Goal: Task Accomplishment & Management: Manage account settings

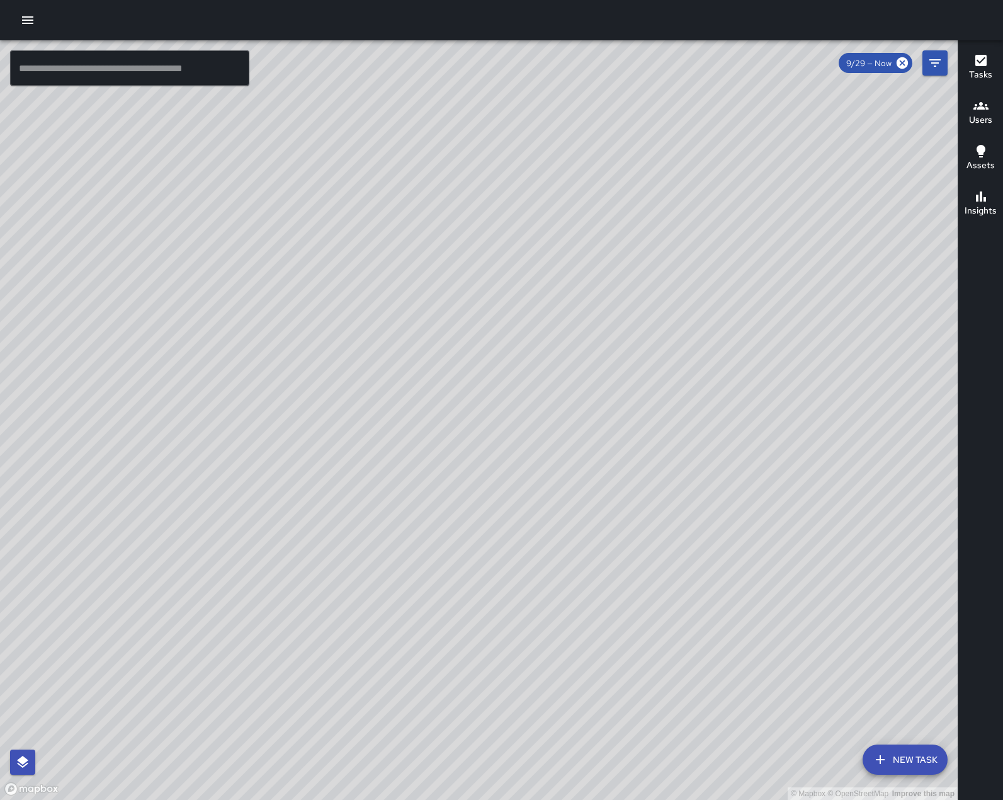
click at [22, 28] on icon "button" at bounding box center [27, 20] width 15 height 15
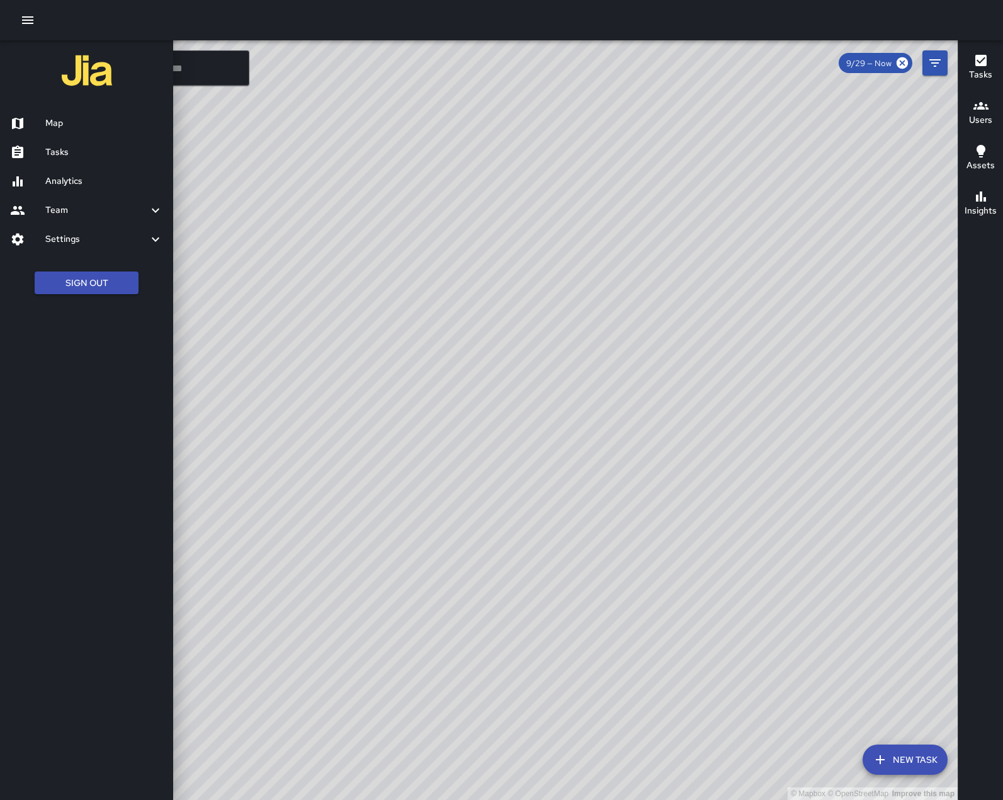
click at [66, 188] on h6 "Analytics" at bounding box center [104, 181] width 118 height 14
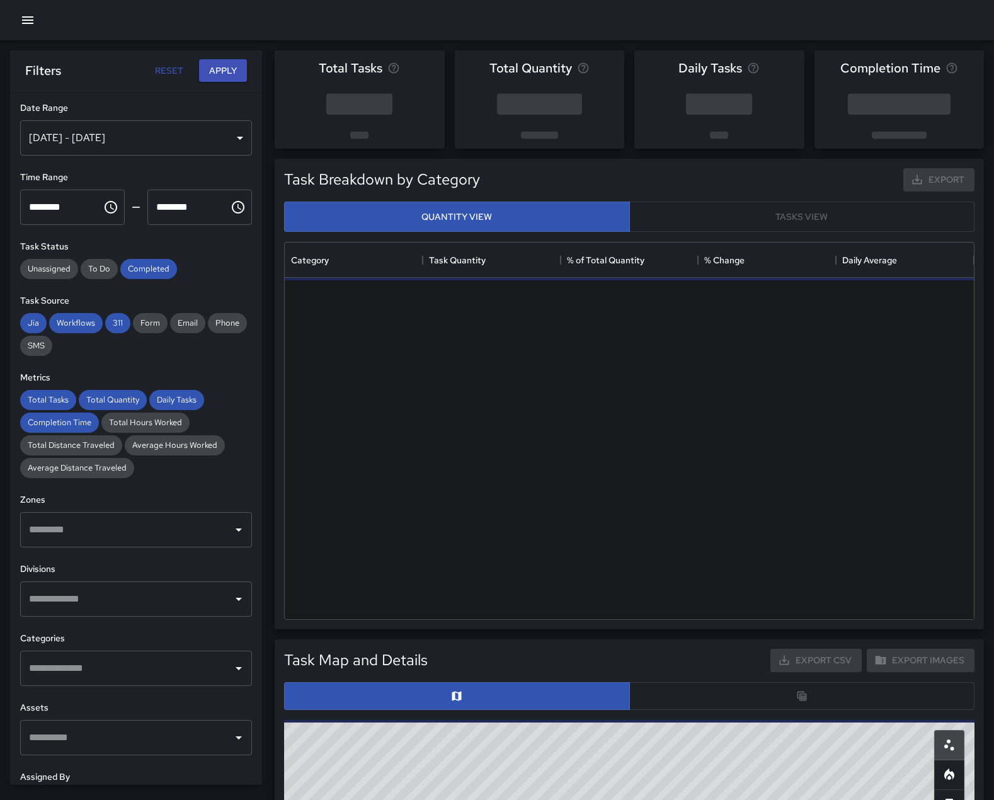
scroll to position [367, 680]
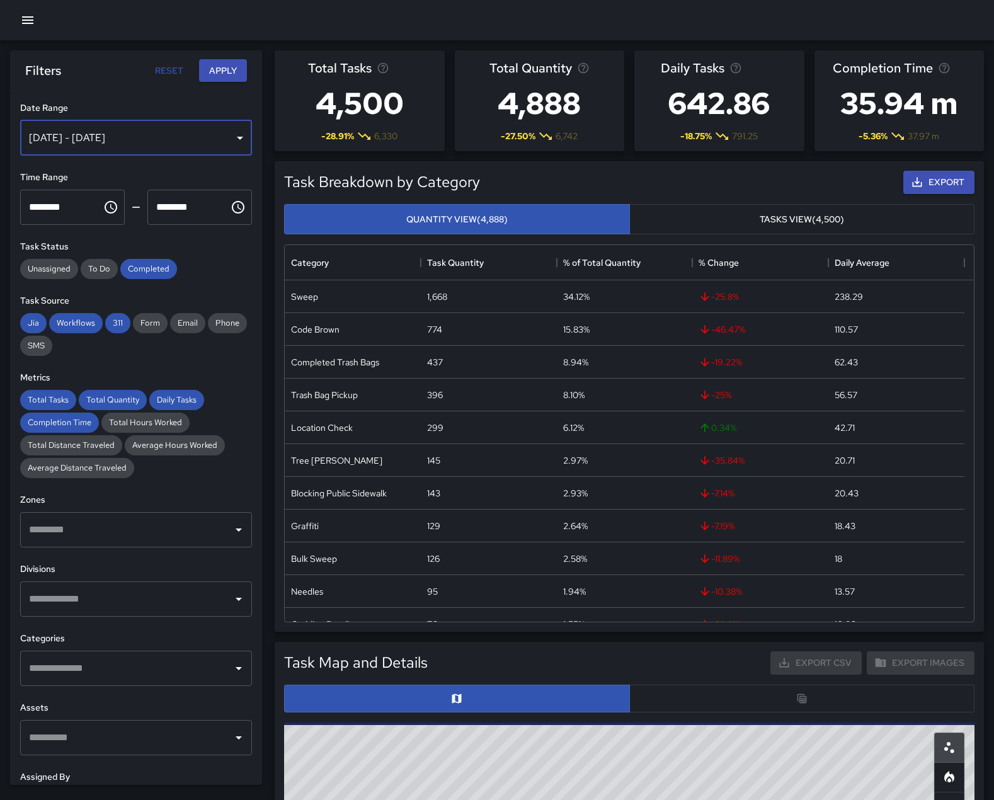
click at [89, 154] on div "[DATE] - [DATE]" at bounding box center [136, 137] width 232 height 35
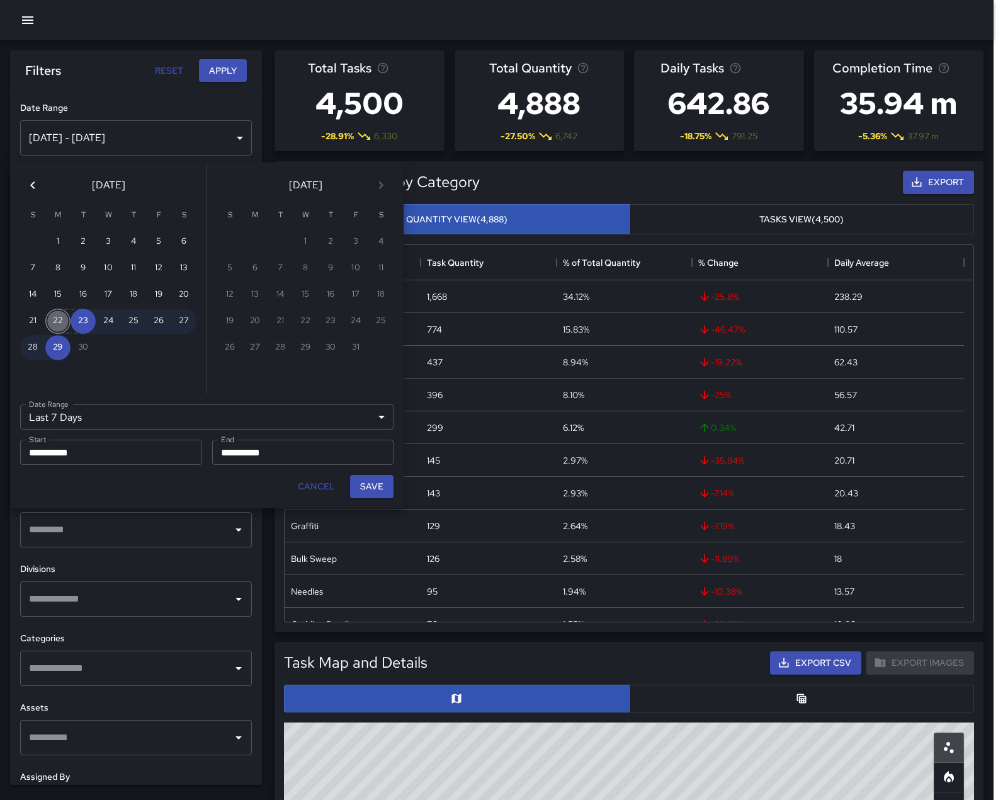
click at [58, 321] on button "22" at bounding box center [57, 321] width 25 height 25
type input "******"
type input "**********"
click at [29, 351] on button "28" at bounding box center [32, 347] width 25 height 25
type input "**********"
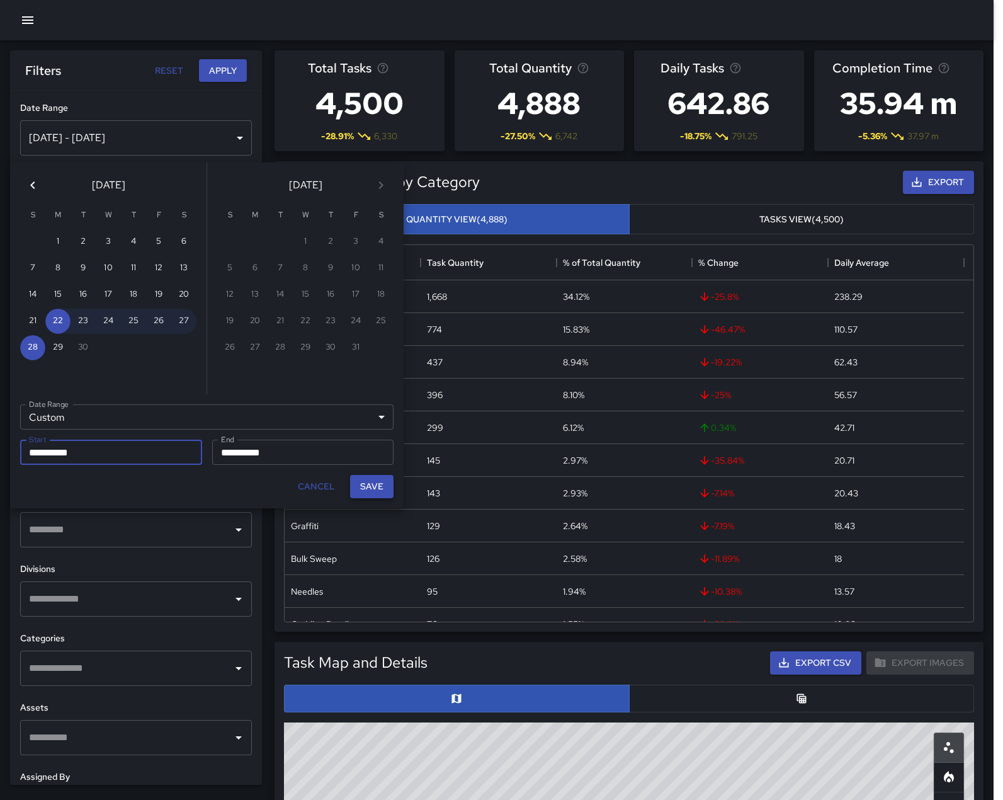
click at [367, 498] on button "Save" at bounding box center [371, 486] width 43 height 23
type input "**********"
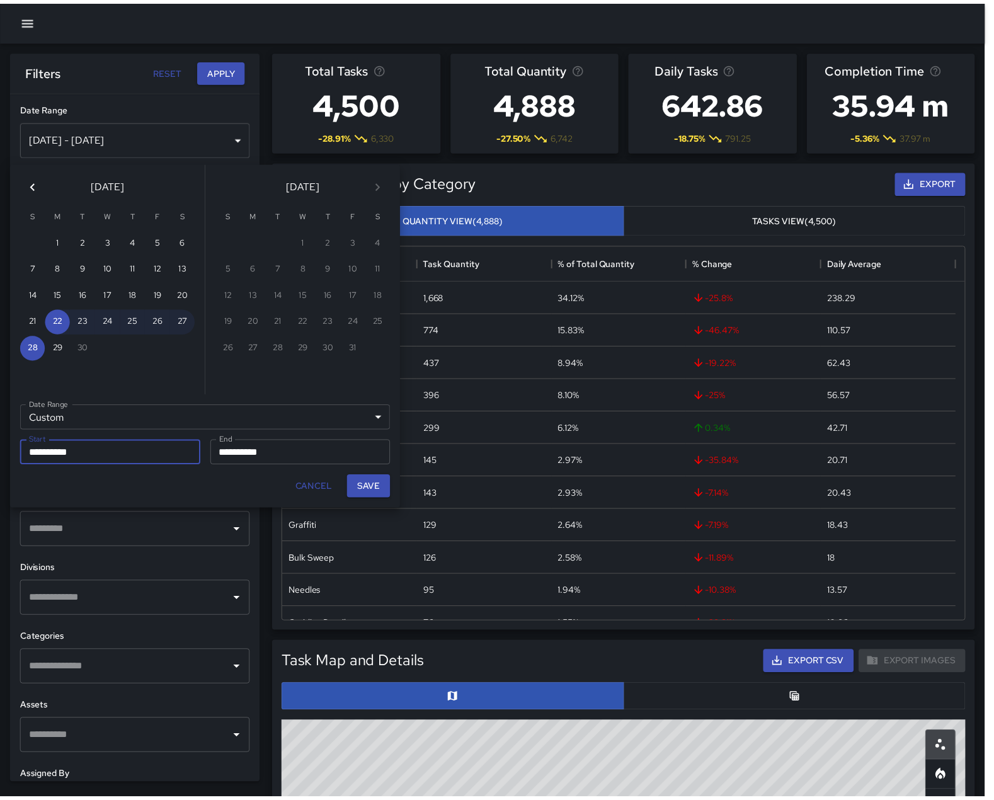
scroll to position [10, 10]
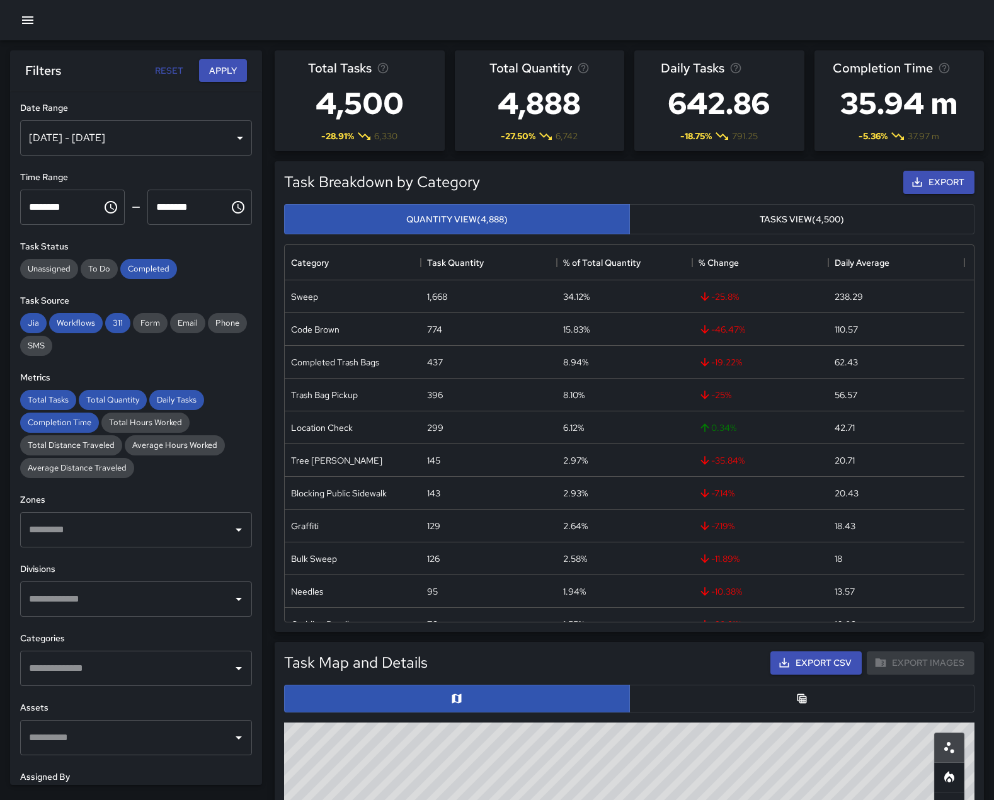
click at [174, 611] on input "text" at bounding box center [127, 599] width 202 height 24
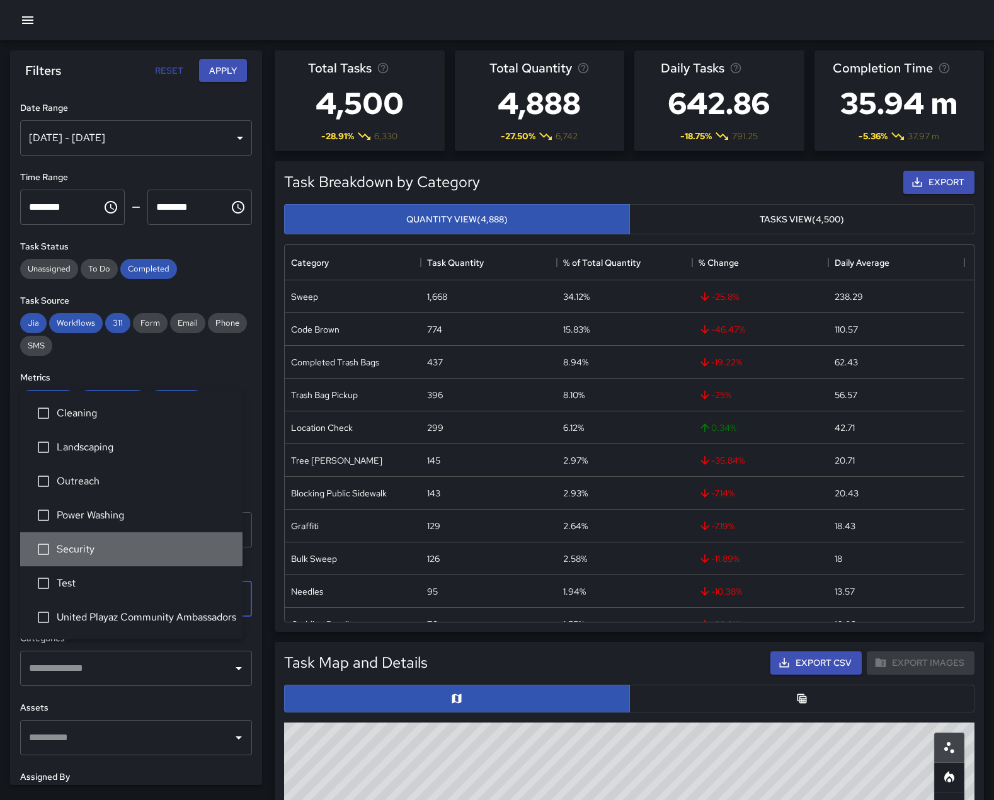
click at [96, 542] on span "Security" at bounding box center [145, 549] width 176 height 15
click at [218, 67] on button "Apply" at bounding box center [223, 70] width 48 height 23
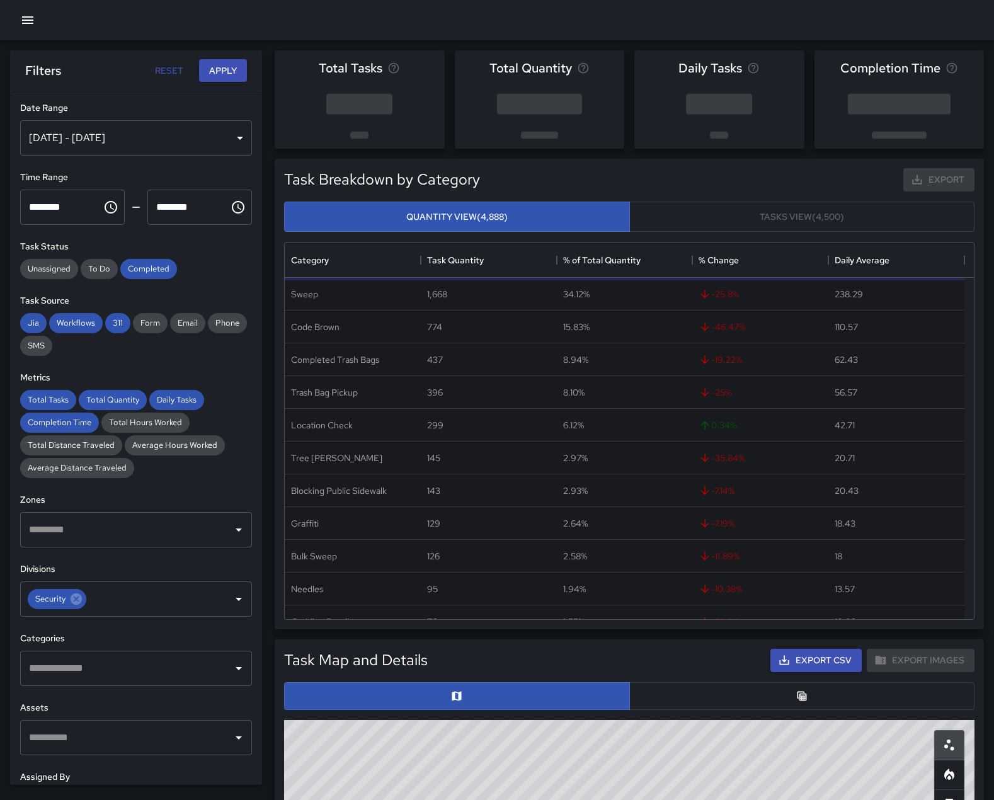
scroll to position [208, 0]
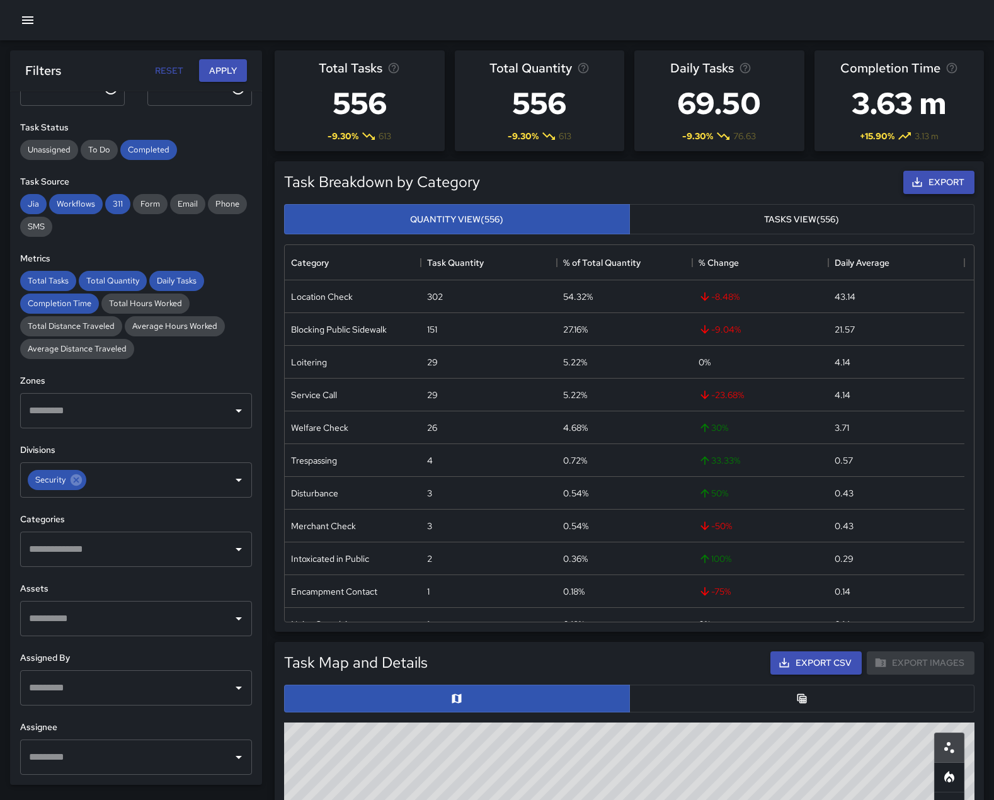
click at [921, 194] on button "Export" at bounding box center [938, 182] width 71 height 23
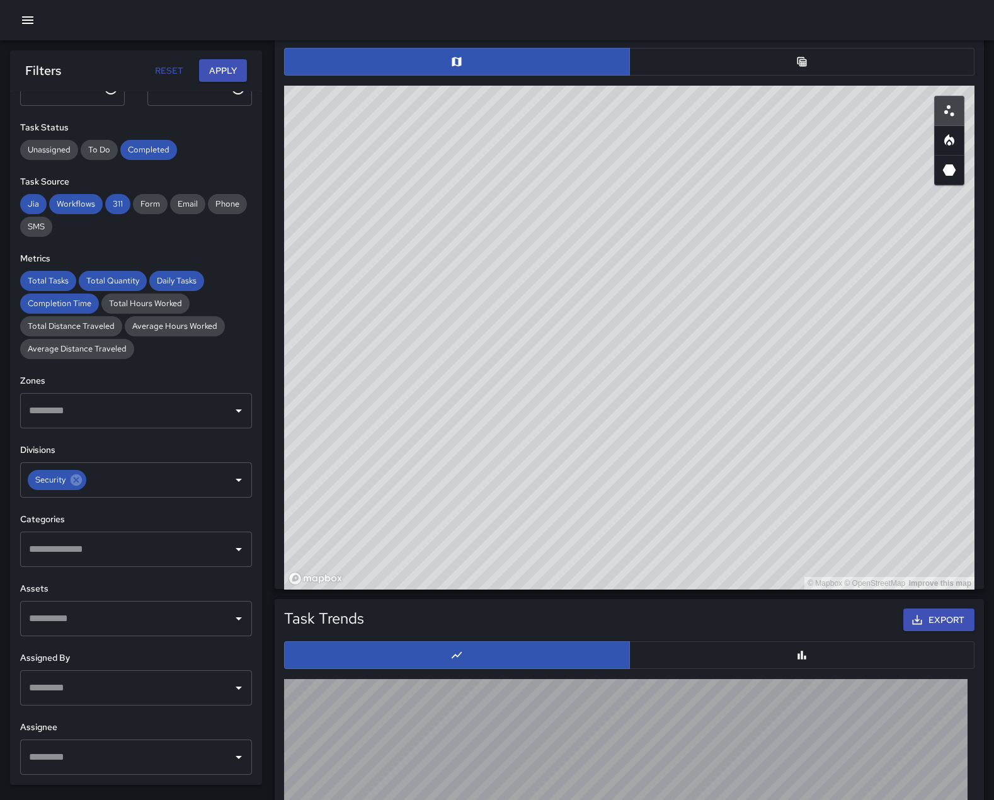
scroll to position [574, 0]
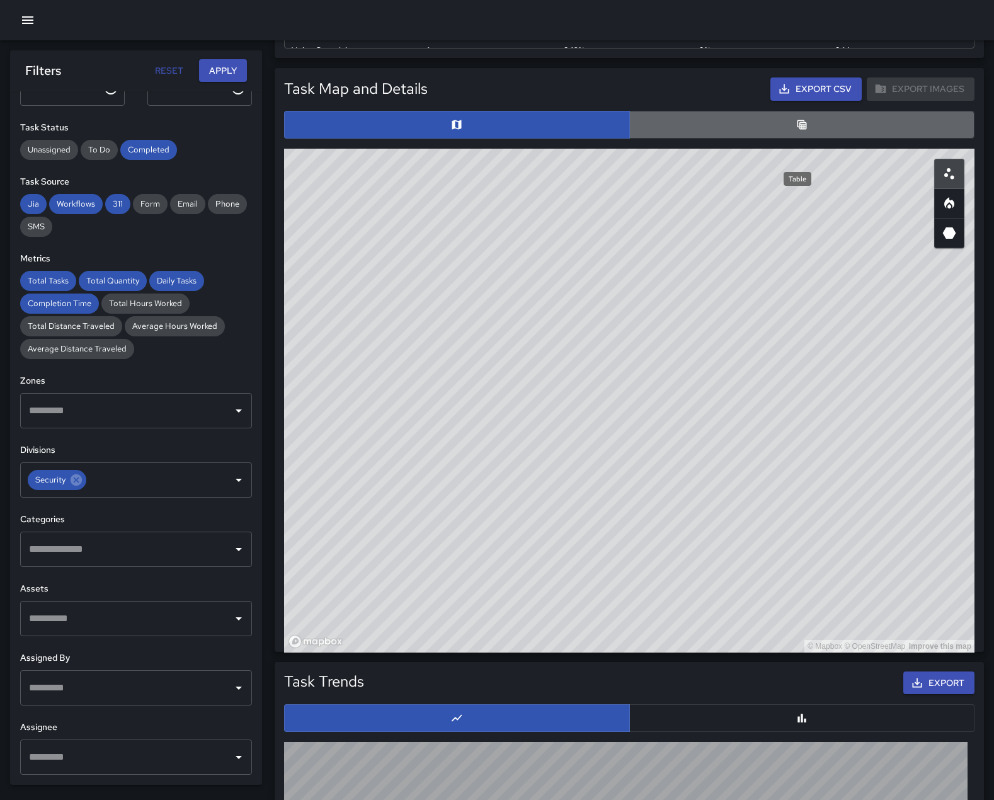
click at [798, 131] on icon "Table" at bounding box center [801, 124] width 13 height 13
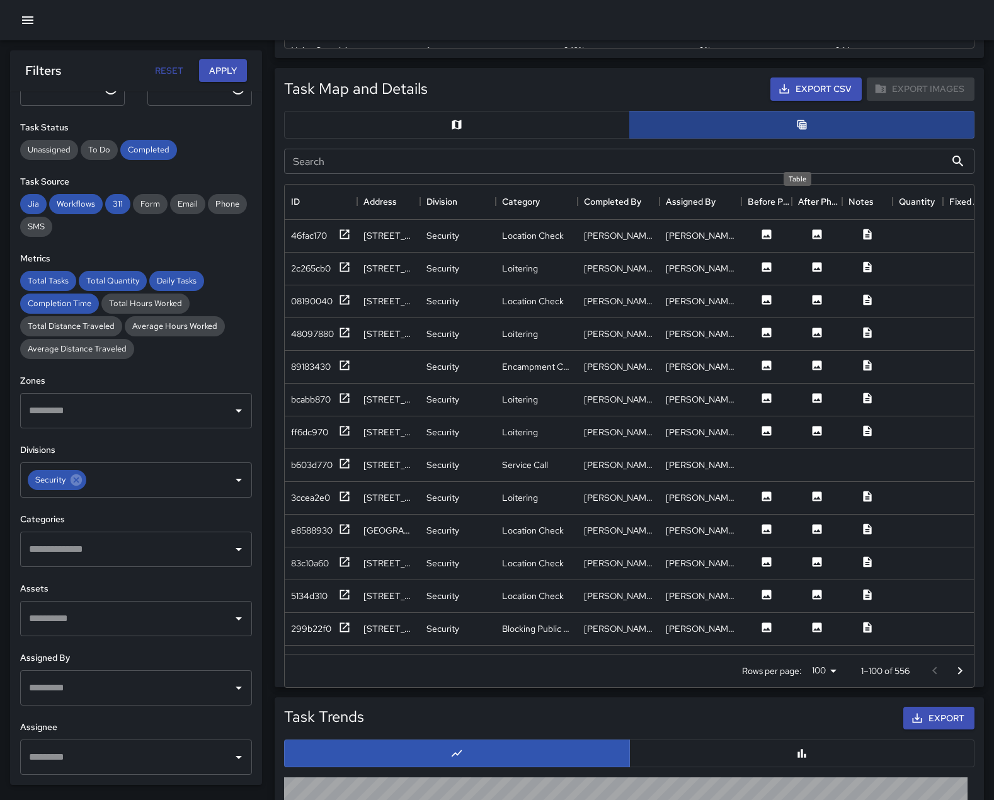
scroll to position [10, 10]
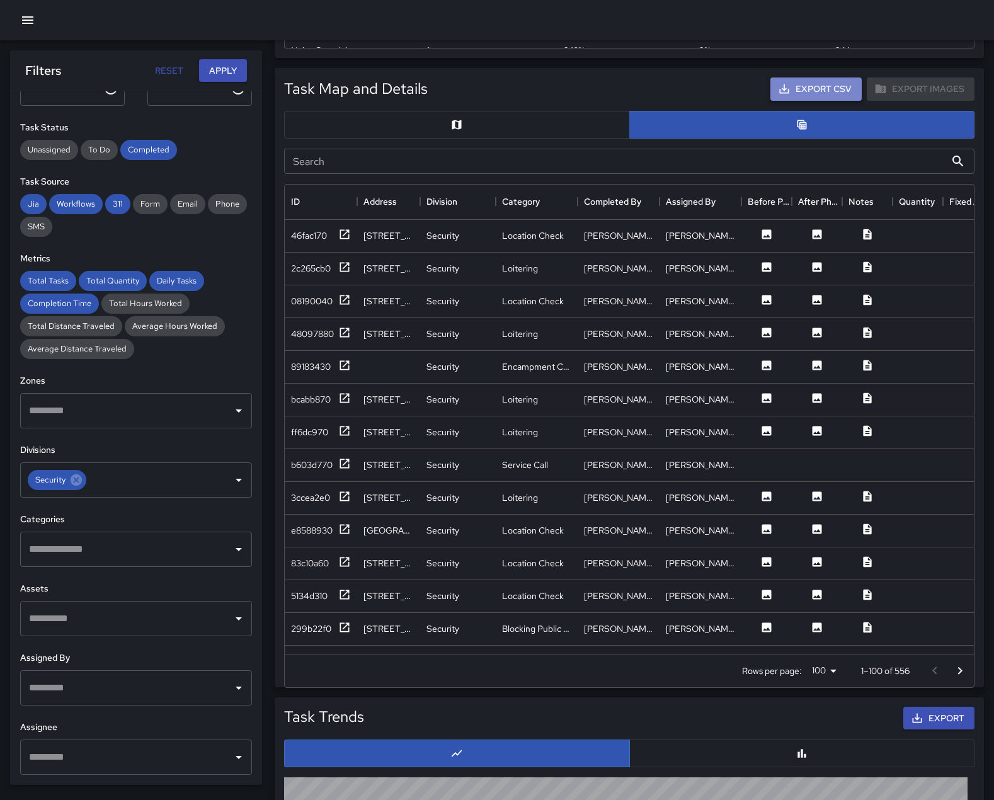
click at [778, 95] on icon "button" at bounding box center [784, 89] width 13 height 13
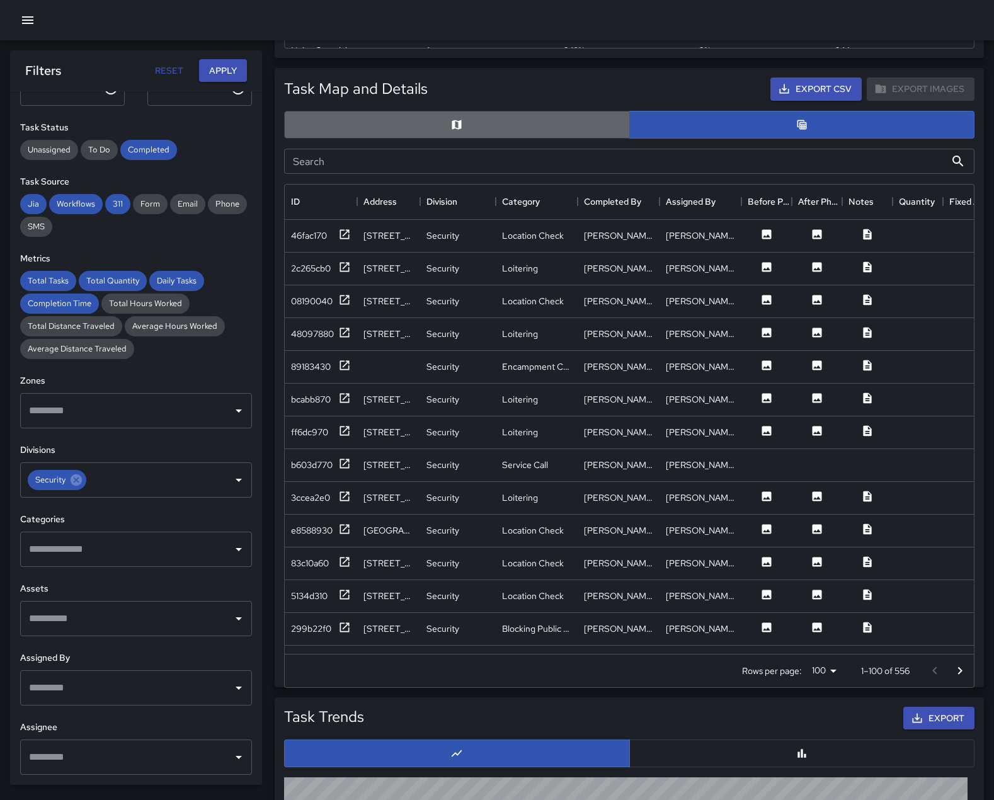
click at [490, 139] on button "button" at bounding box center [457, 125] width 346 height 28
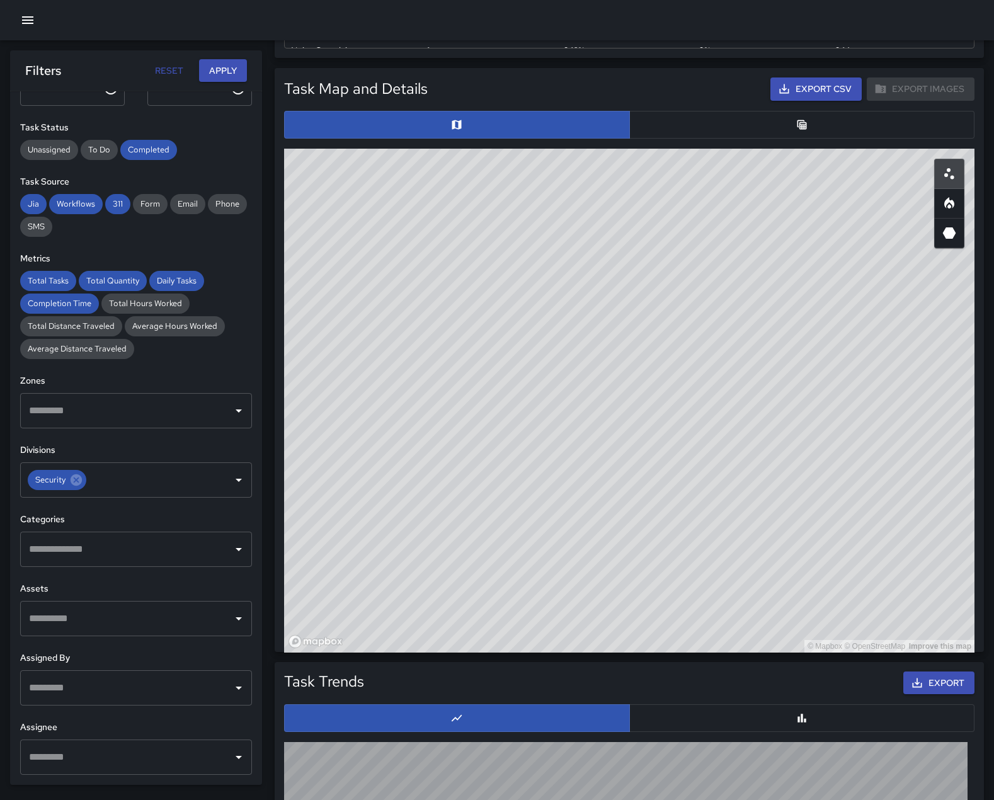
drag, startPoint x: 773, startPoint y: 423, endPoint x: 872, endPoint y: 489, distance: 119.3
click at [872, 489] on div "© Mapbox © OpenStreetMap Improve this map" at bounding box center [629, 401] width 690 height 504
drag, startPoint x: 566, startPoint y: 476, endPoint x: 354, endPoint y: 525, distance: 217.8
click at [354, 525] on div "© Mapbox © OpenStreetMap Improve this map" at bounding box center [629, 401] width 690 height 504
drag, startPoint x: 556, startPoint y: 453, endPoint x: 435, endPoint y: 600, distance: 189.7
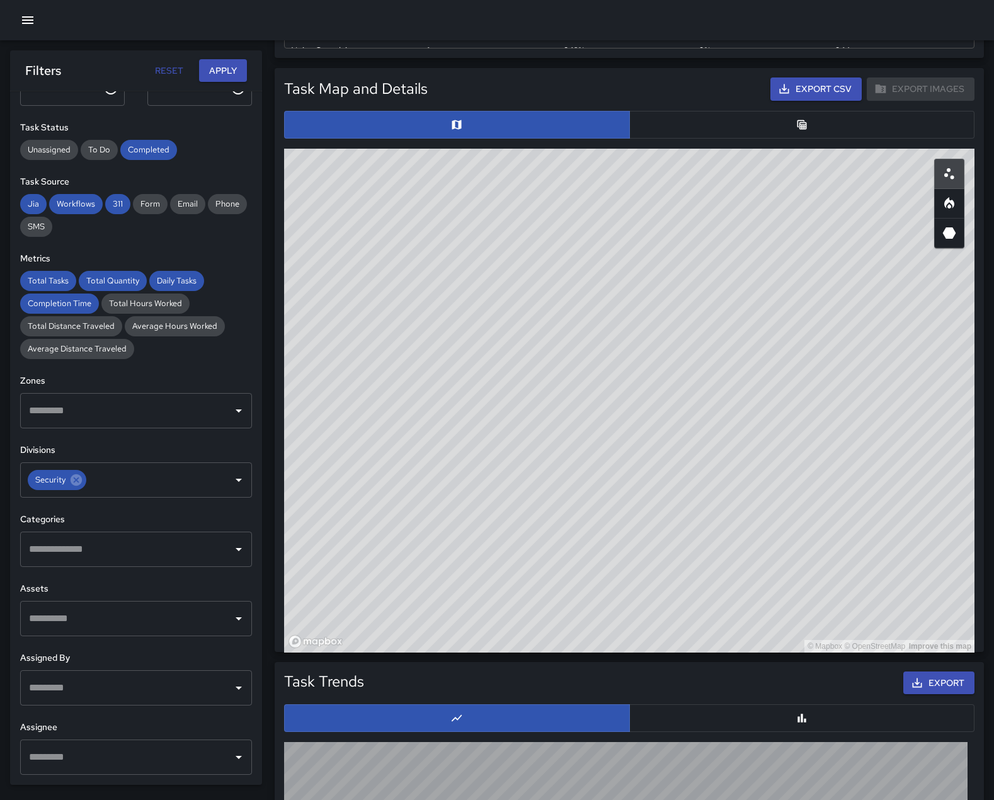
click at [435, 600] on div "© Mapbox © OpenStreetMap Improve this map" at bounding box center [629, 401] width 690 height 504
drag, startPoint x: 455, startPoint y: 442, endPoint x: 594, endPoint y: 411, distance: 142.6
click at [594, 411] on div "© Mapbox © OpenStreetMap Improve this map" at bounding box center [629, 401] width 690 height 504
click at [729, 612] on div "© Mapbox © OpenStreetMap Improve this map" at bounding box center [629, 401] width 690 height 504
drag, startPoint x: 729, startPoint y: 612, endPoint x: 730, endPoint y: 686, distance: 74.3
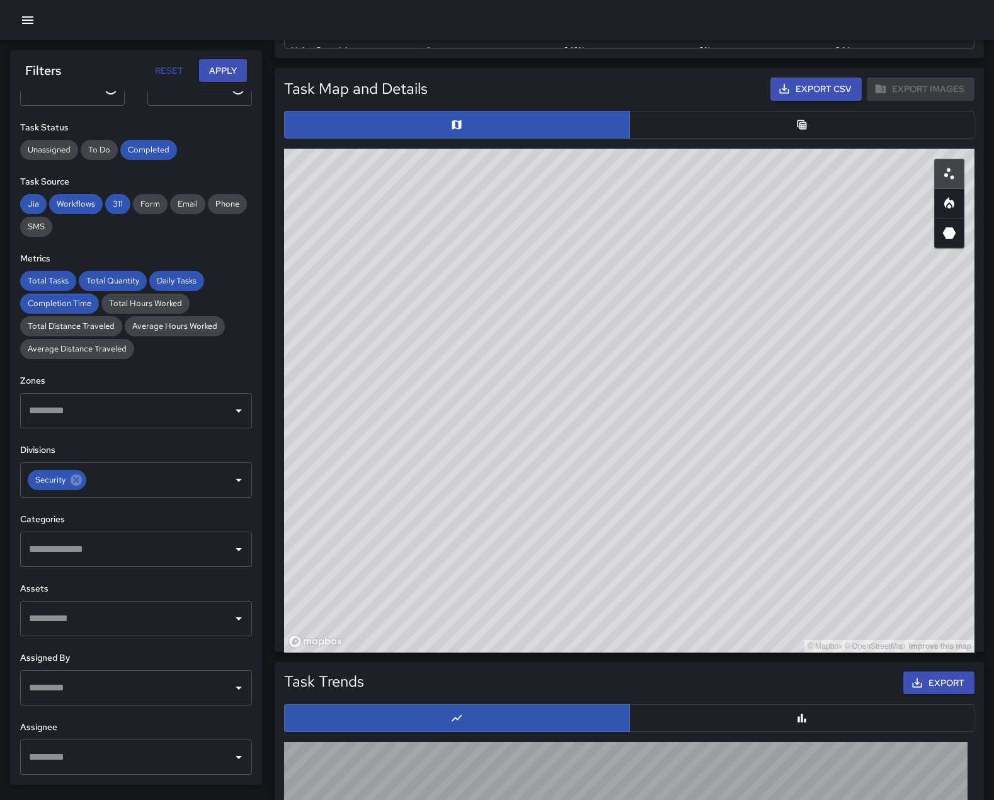
click at [730, 686] on div "Total Tasks 556 -9.30 % 613 Total Quantity 556 -9.30 % 613 Daily Tasks 69.50 -9…" at bounding box center [629, 285] width 729 height 1636
click at [947, 208] on icon "Heatmap" at bounding box center [949, 205] width 4 height 4
click at [950, 181] on icon "Scatterplot" at bounding box center [949, 173] width 15 height 15
click at [952, 208] on icon "Heatmap" at bounding box center [949, 202] width 10 height 11
click at [942, 241] on icon "3D Heatmap" at bounding box center [949, 232] width 15 height 15
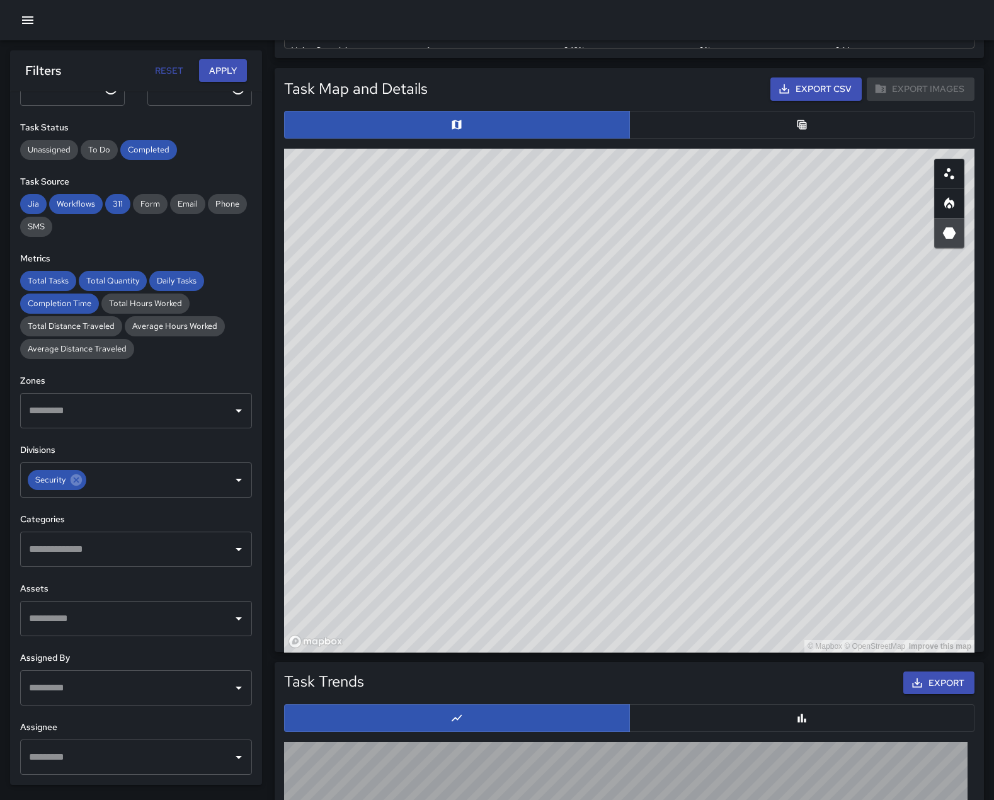
click at [717, 583] on div "© Mapbox © OpenStreetMap Improve this map" at bounding box center [629, 401] width 690 height 504
drag, startPoint x: 717, startPoint y: 583, endPoint x: 715, endPoint y: 599, distance: 16.4
click at [715, 599] on div "© Mapbox © OpenStreetMap Improve this map" at bounding box center [629, 401] width 690 height 504
click at [208, 71] on button "Apply" at bounding box center [223, 70] width 48 height 23
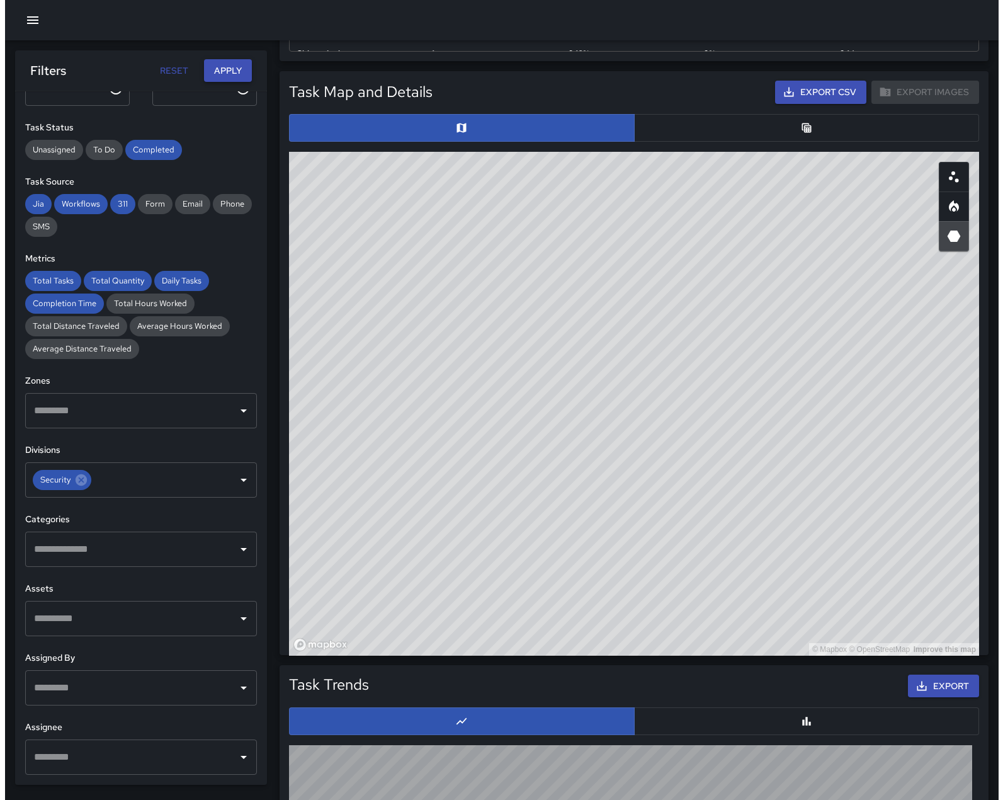
scroll to position [574, 0]
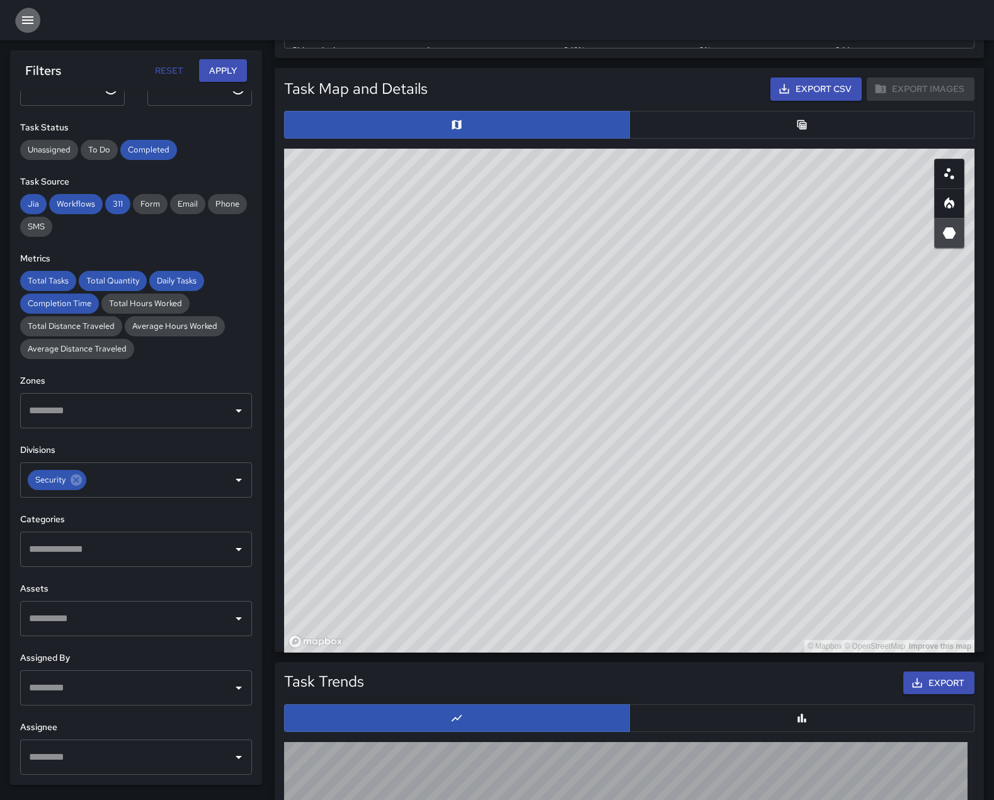
click at [23, 23] on icon "button" at bounding box center [27, 20] width 11 height 8
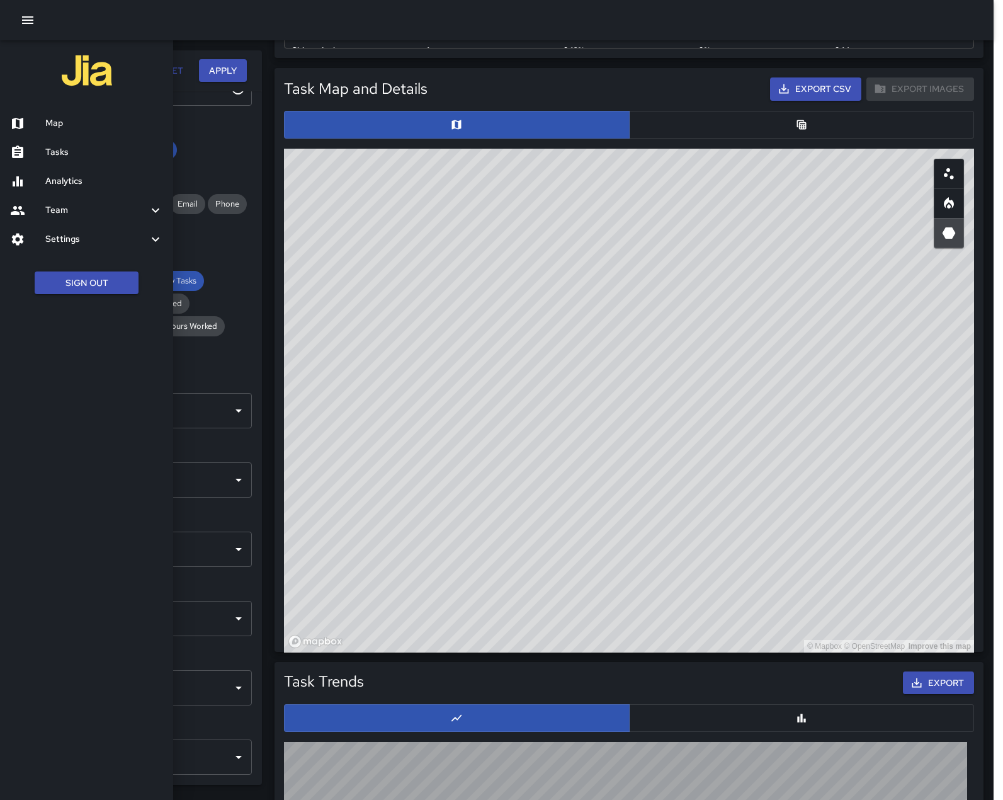
click at [60, 217] on h6 "Team" at bounding box center [96, 210] width 103 height 14
click at [60, 251] on h6 "Leaderboard" at bounding box center [104, 244] width 118 height 14
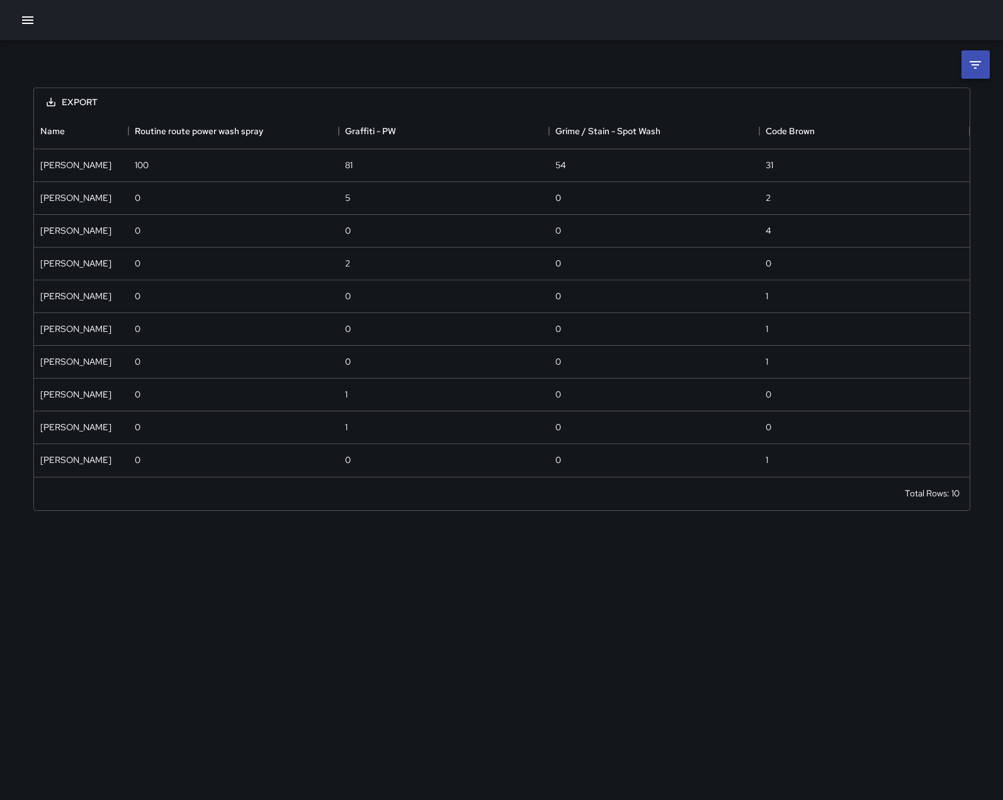
scroll to position [353, 926]
click at [977, 61] on icon at bounding box center [975, 65] width 11 height 8
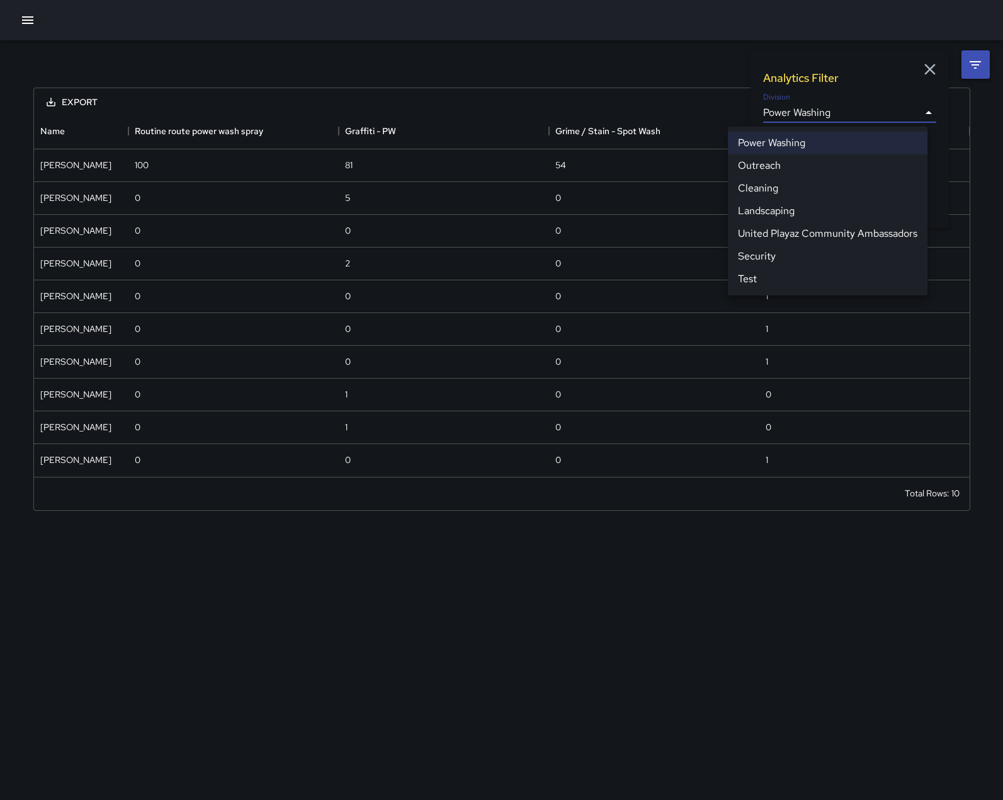
click at [862, 110] on body "**********" at bounding box center [501, 400] width 1003 height 800
click at [774, 268] on li "Security" at bounding box center [828, 256] width 200 height 23
type input "**********"
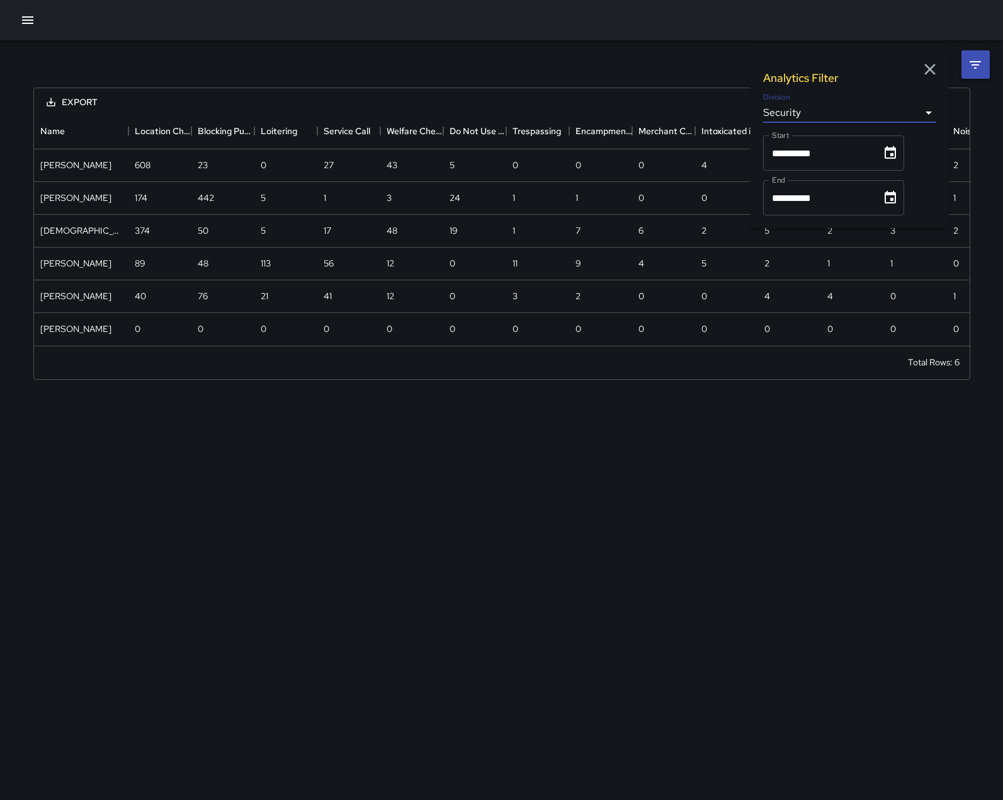
scroll to position [232, 926]
click at [898, 161] on icon "Choose date, selected date is Sep 1, 2025" at bounding box center [890, 152] width 15 height 15
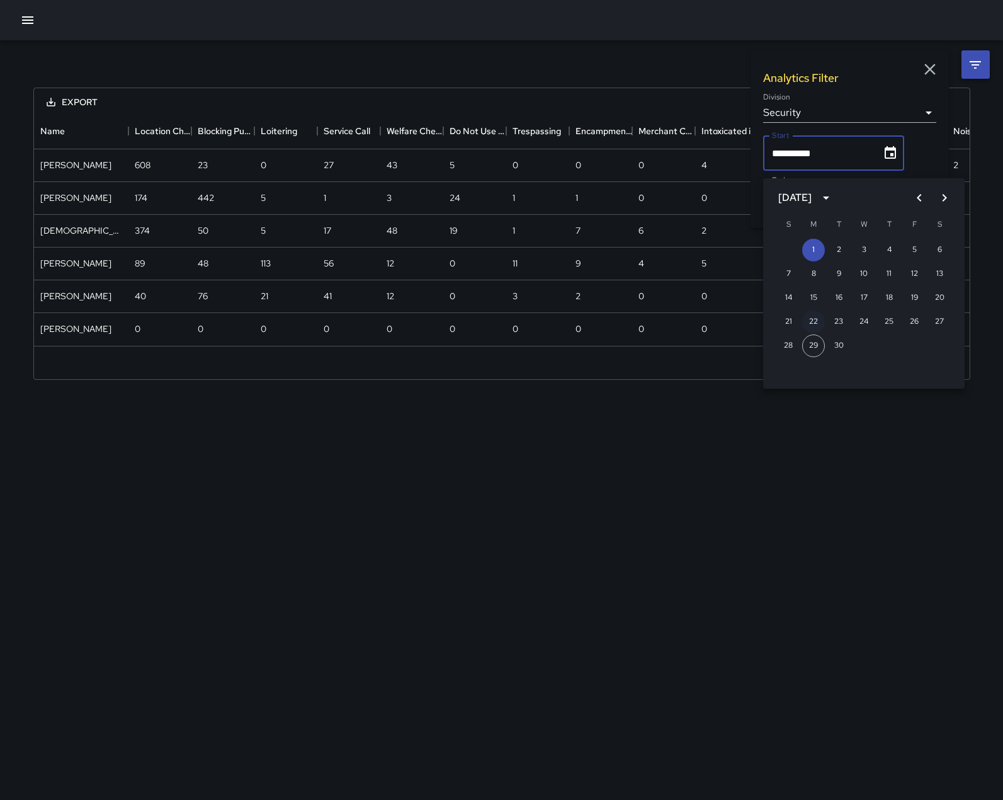
click at [811, 321] on button "22" at bounding box center [813, 321] width 23 height 23
type input "**********"
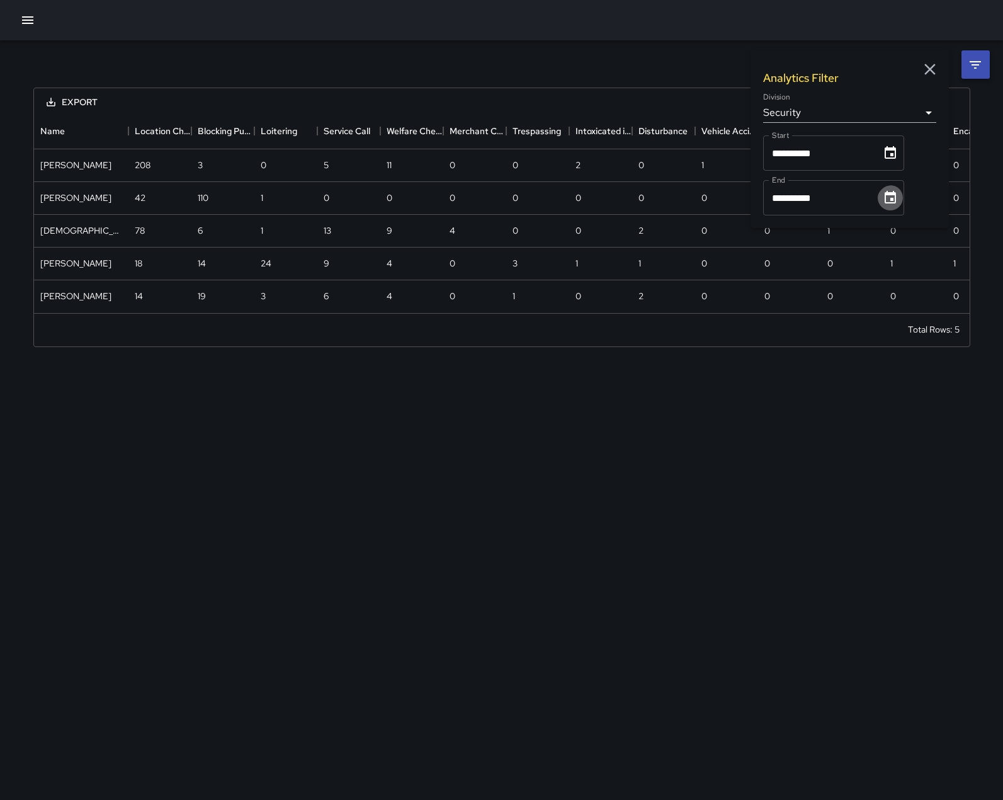
click at [898, 205] on icon "Choose date, selected date is Sep 30, 2025" at bounding box center [890, 197] width 15 height 15
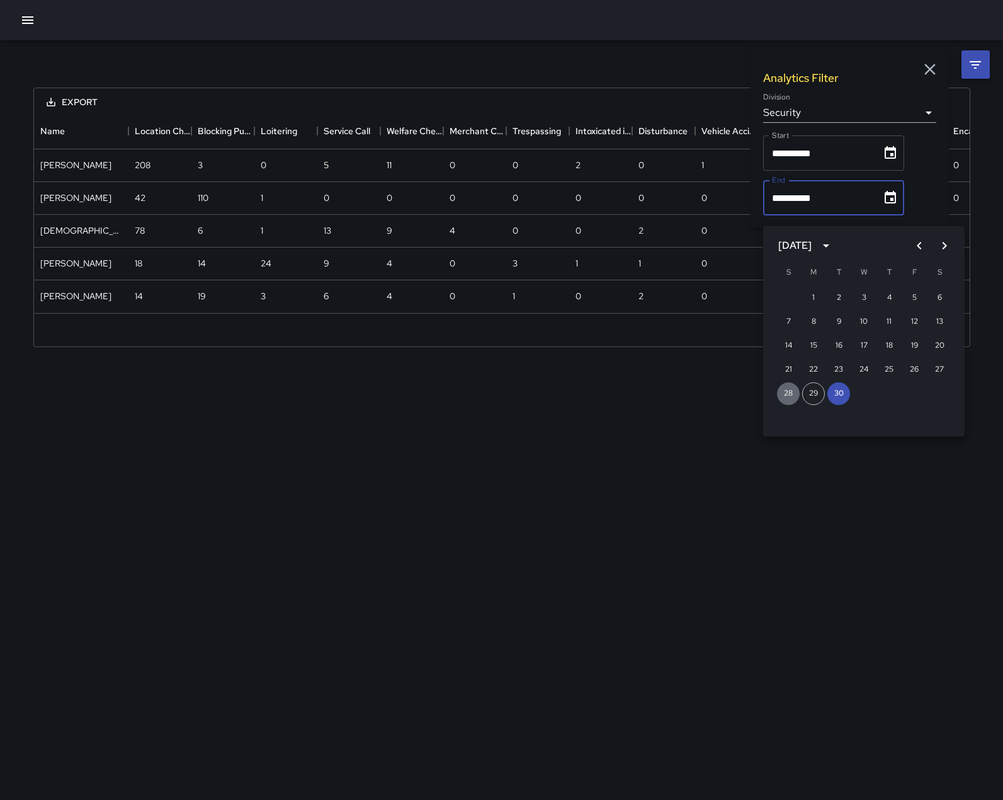
click at [785, 394] on button "28" at bounding box center [788, 393] width 23 height 23
type input "**********"
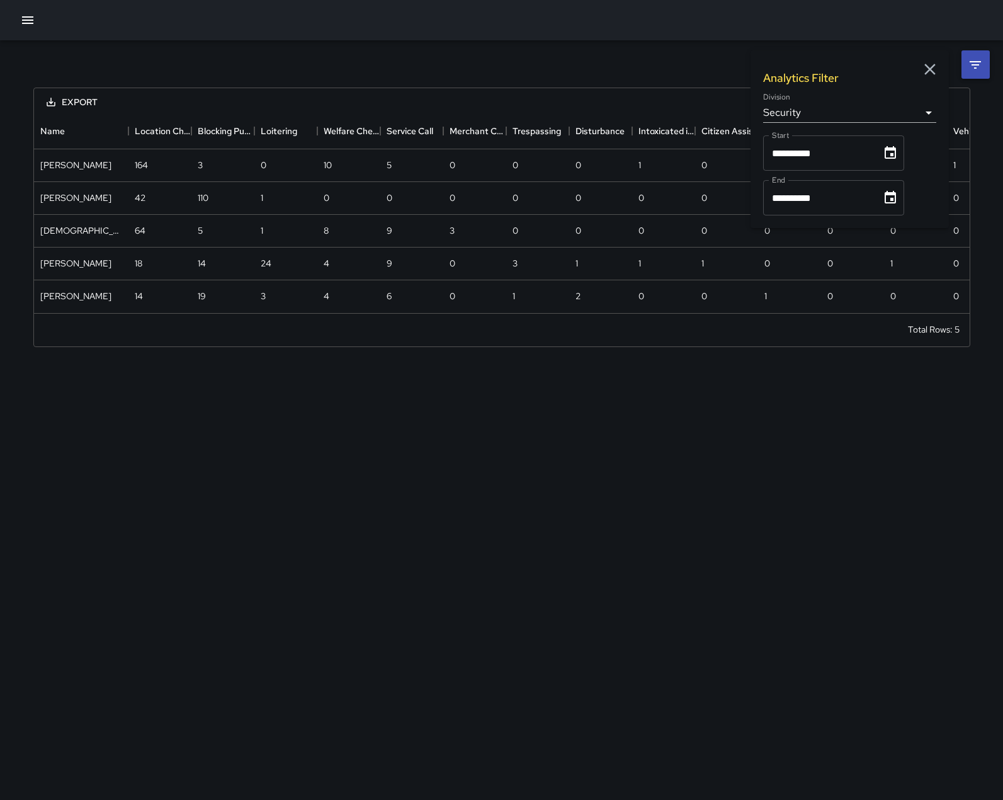
click at [928, 62] on icon "button" at bounding box center [930, 69] width 19 height 19
click at [84, 98] on button "Export" at bounding box center [72, 102] width 71 height 23
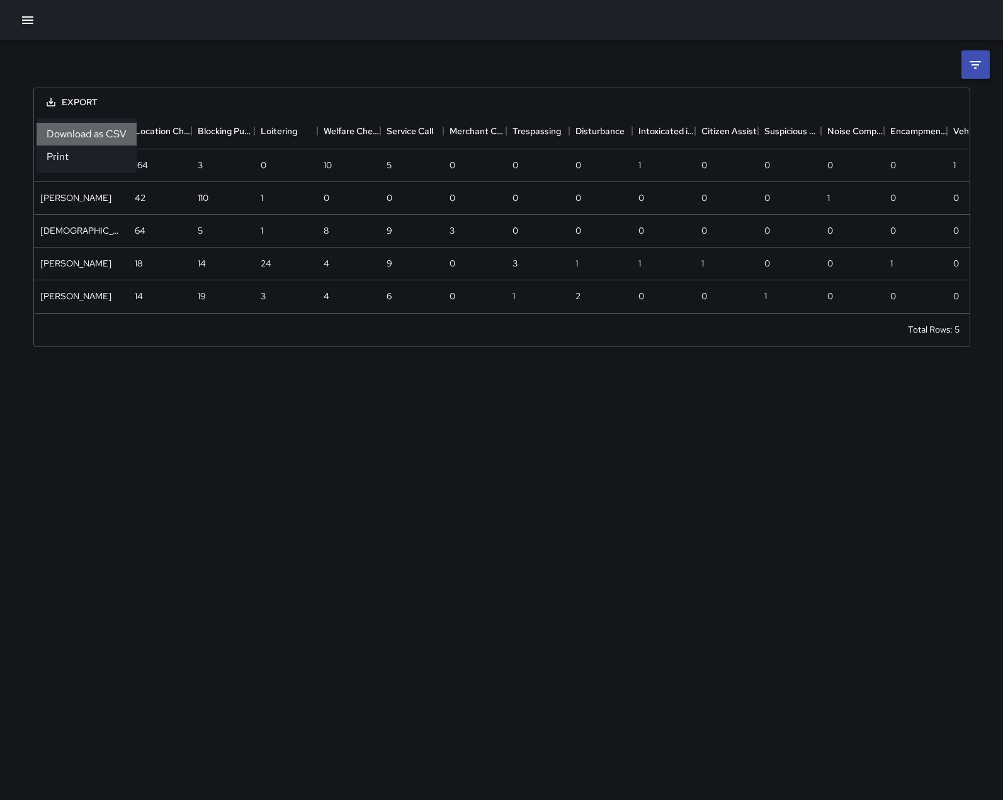
click at [83, 132] on li "Download as CSV" at bounding box center [87, 134] width 100 height 23
click at [27, 20] on icon "button" at bounding box center [27, 20] width 11 height 8
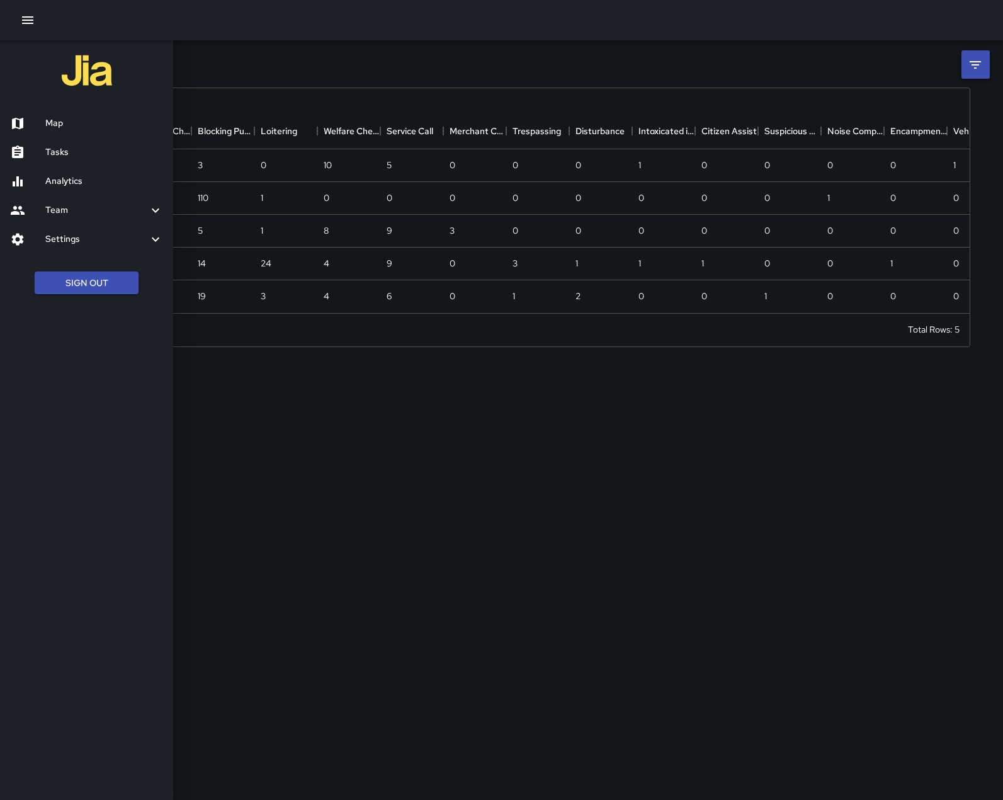
click at [50, 123] on h6 "Map" at bounding box center [104, 124] width 118 height 14
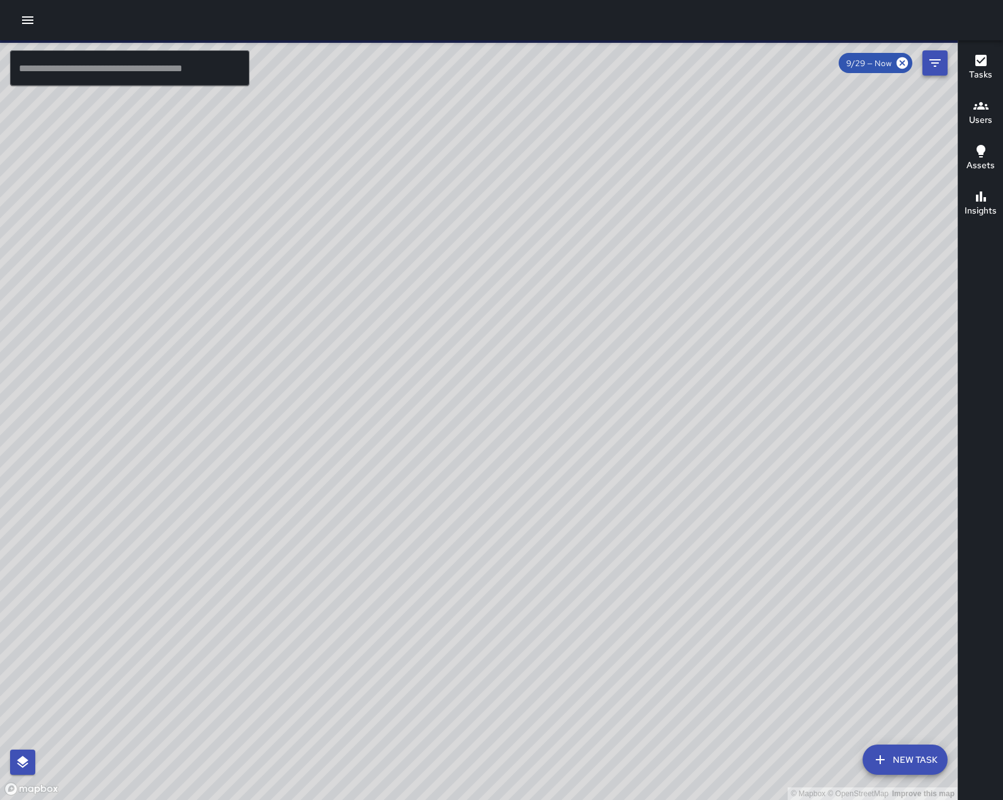
click at [939, 71] on icon "Filters" at bounding box center [935, 62] width 15 height 15
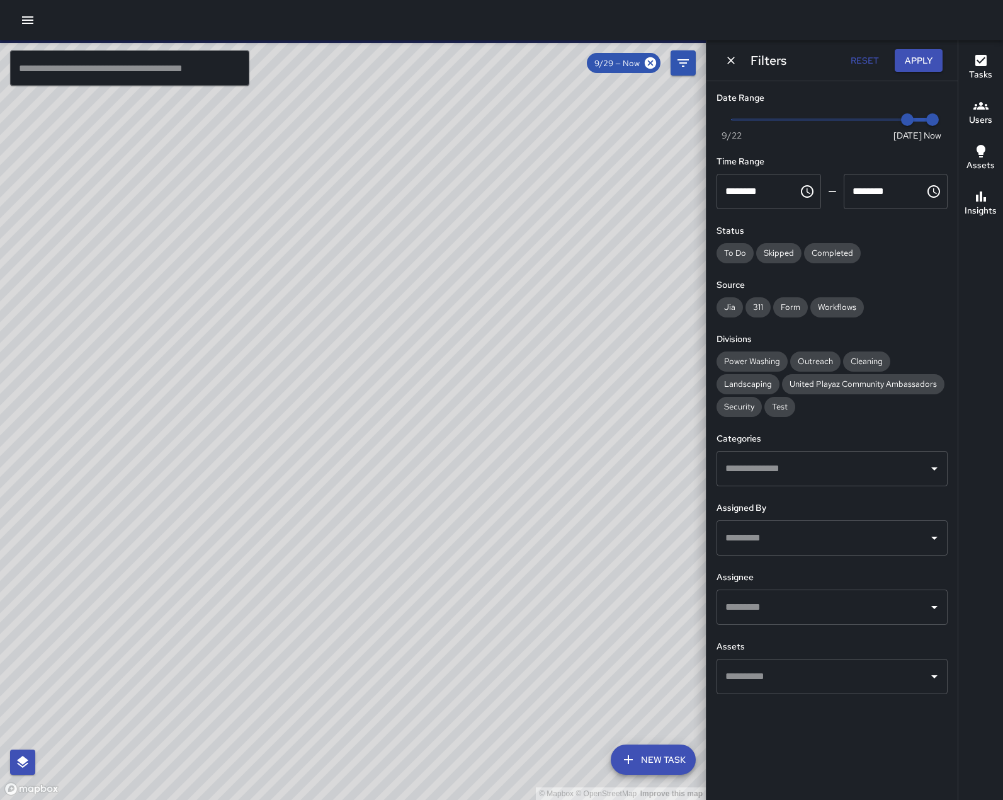
type input "*"
click at [891, 127] on span "Now [DATE] [DATE] 12:40 pm" at bounding box center [832, 119] width 201 height 19
click at [976, 112] on icon "button" at bounding box center [981, 105] width 15 height 15
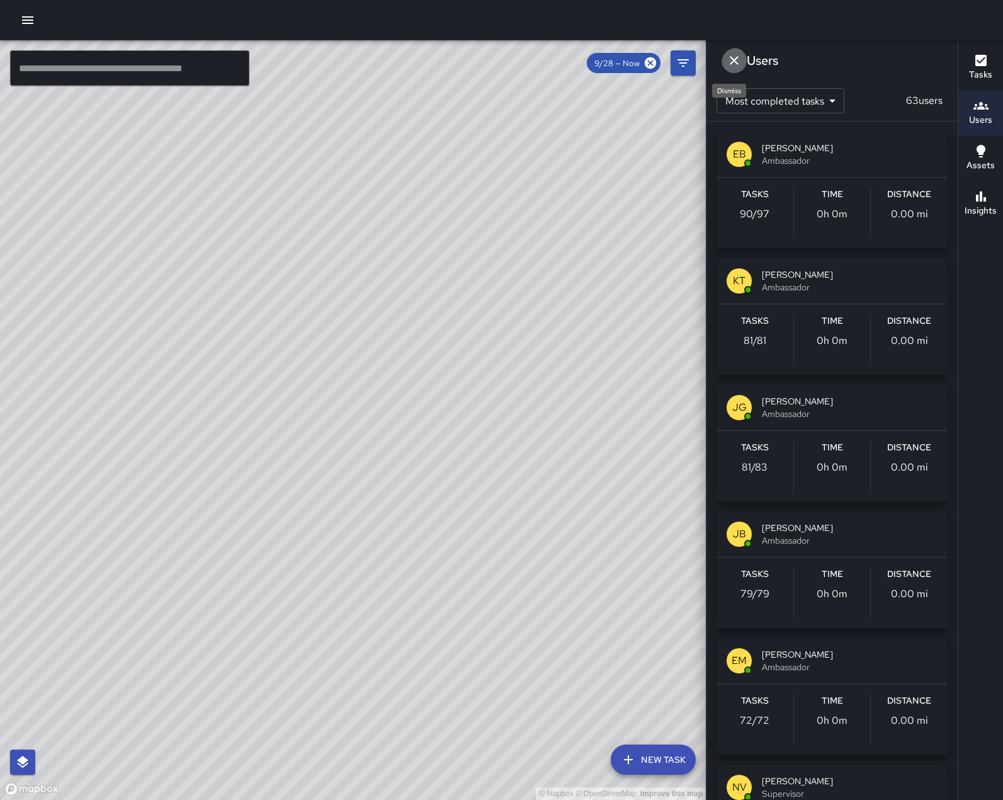
click at [742, 57] on icon "Dismiss" at bounding box center [734, 60] width 15 height 15
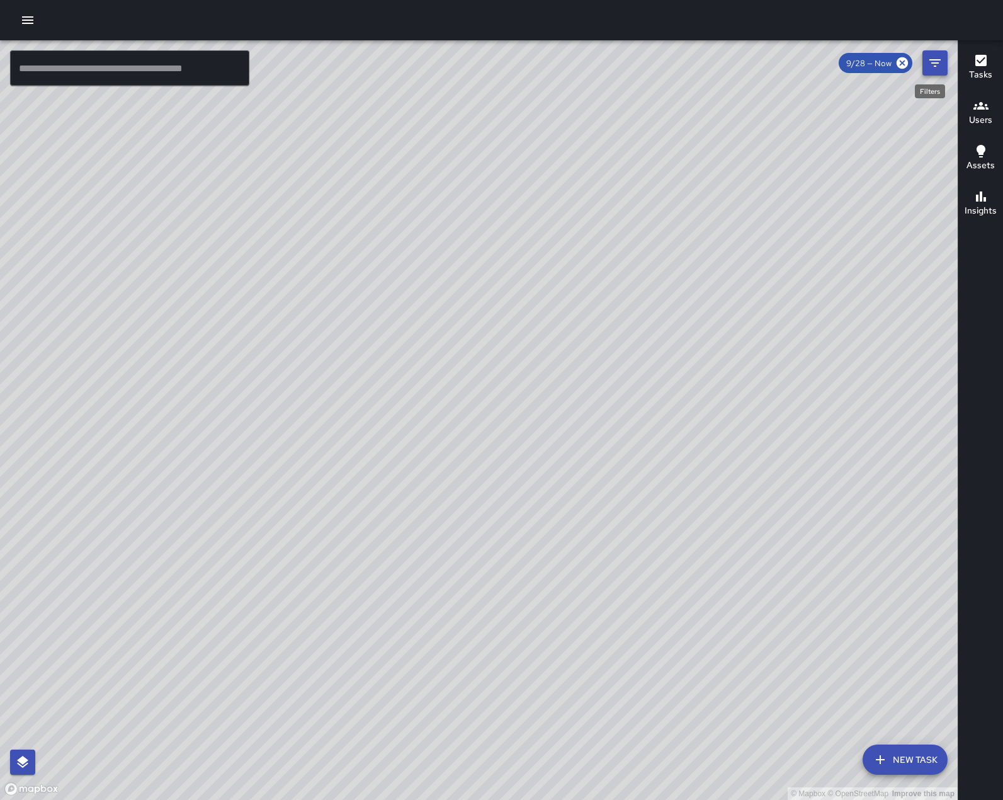
click at [939, 68] on icon "Filters" at bounding box center [935, 62] width 15 height 15
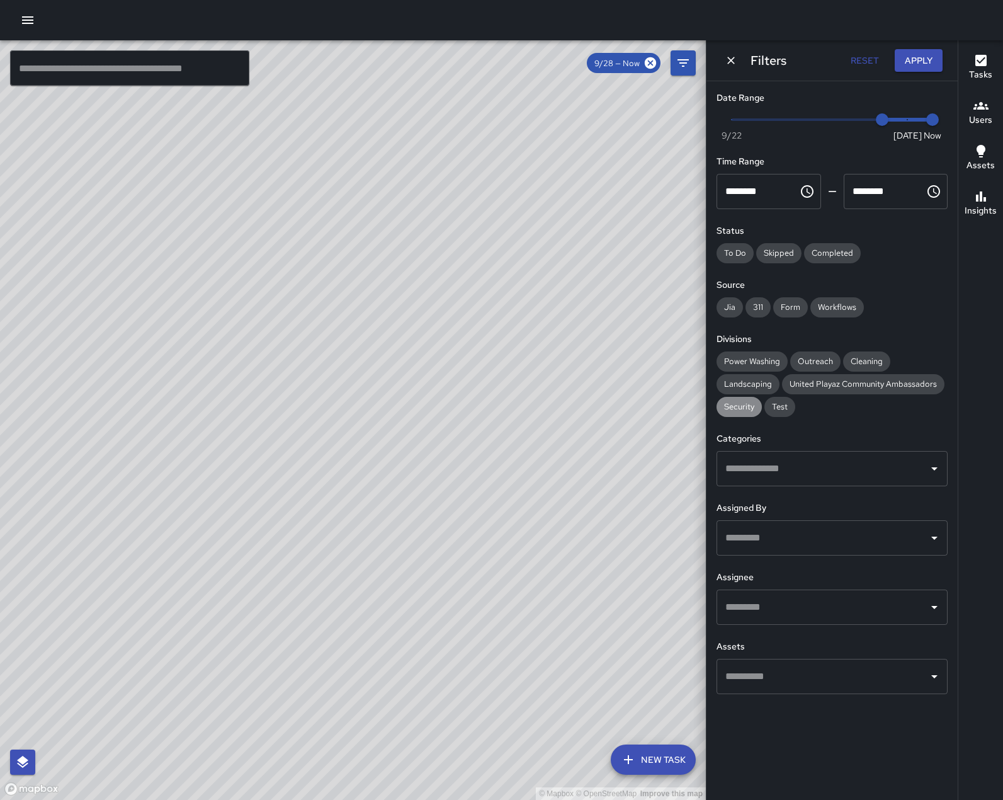
click at [744, 412] on span "Security" at bounding box center [739, 406] width 45 height 11
click at [936, 615] on icon "Open" at bounding box center [934, 607] width 15 height 15
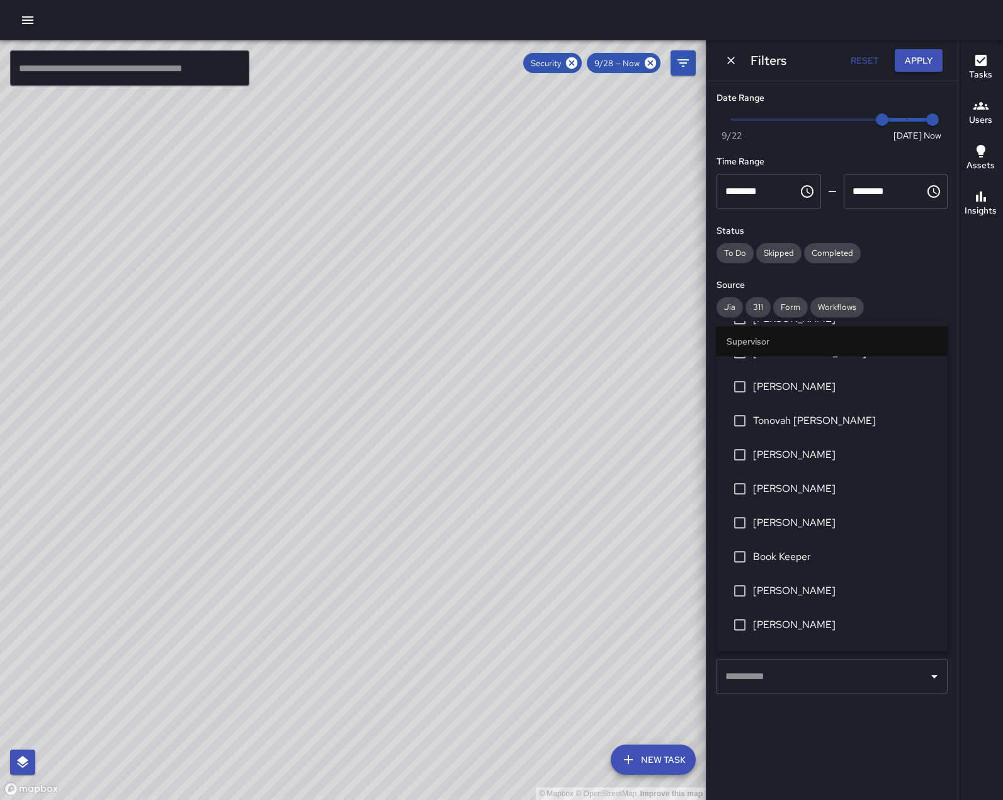
scroll to position [189, 0]
click at [878, 470] on li "[PERSON_NAME]" at bounding box center [832, 453] width 231 height 34
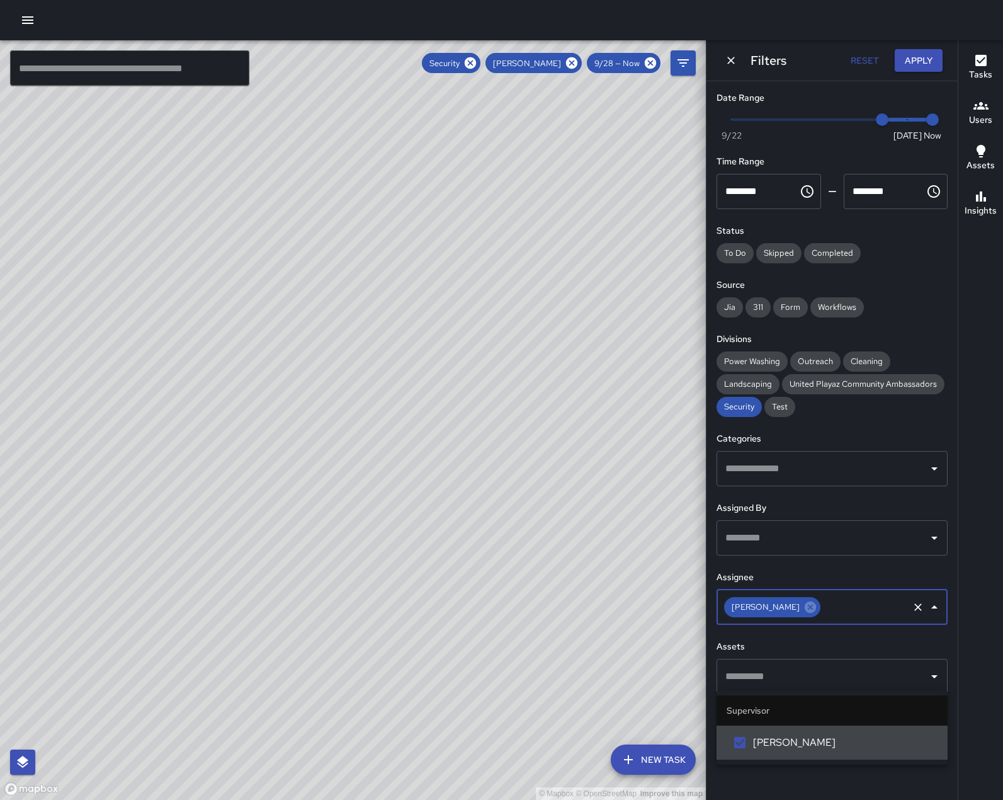
scroll to position [0, 0]
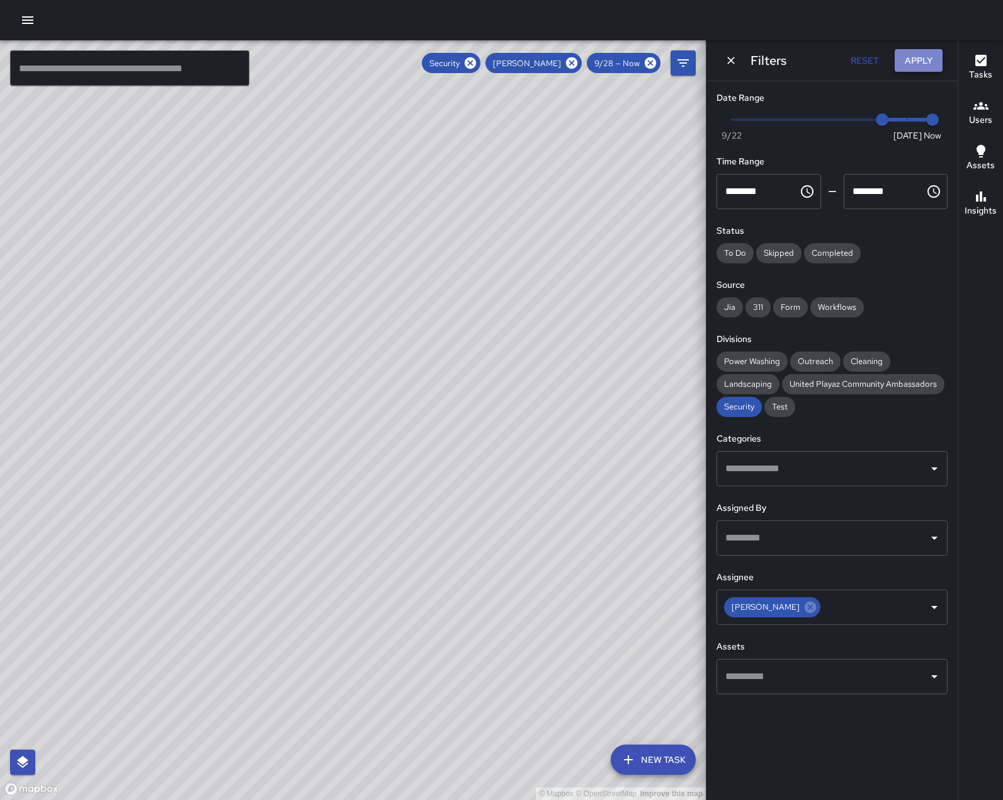
click at [913, 54] on button "Apply" at bounding box center [919, 60] width 48 height 23
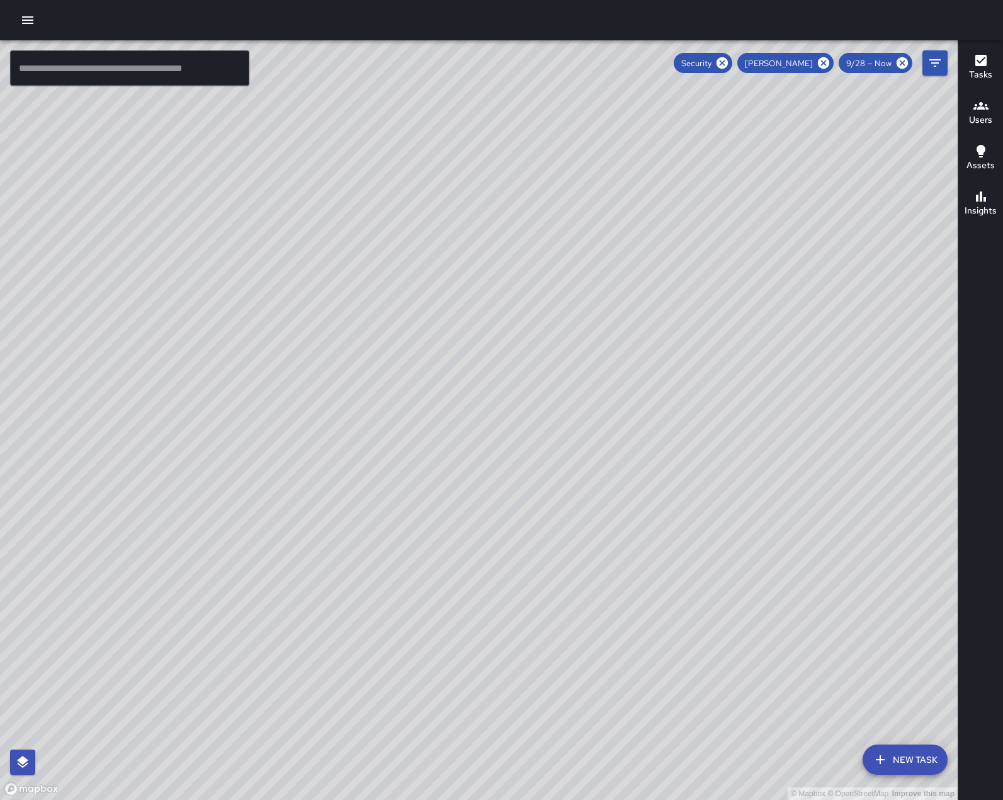
drag, startPoint x: 568, startPoint y: 182, endPoint x: 511, endPoint y: 377, distance: 202.9
click at [511, 377] on div "© Mapbox © OpenStreetMap Improve this map" at bounding box center [479, 420] width 958 height 760
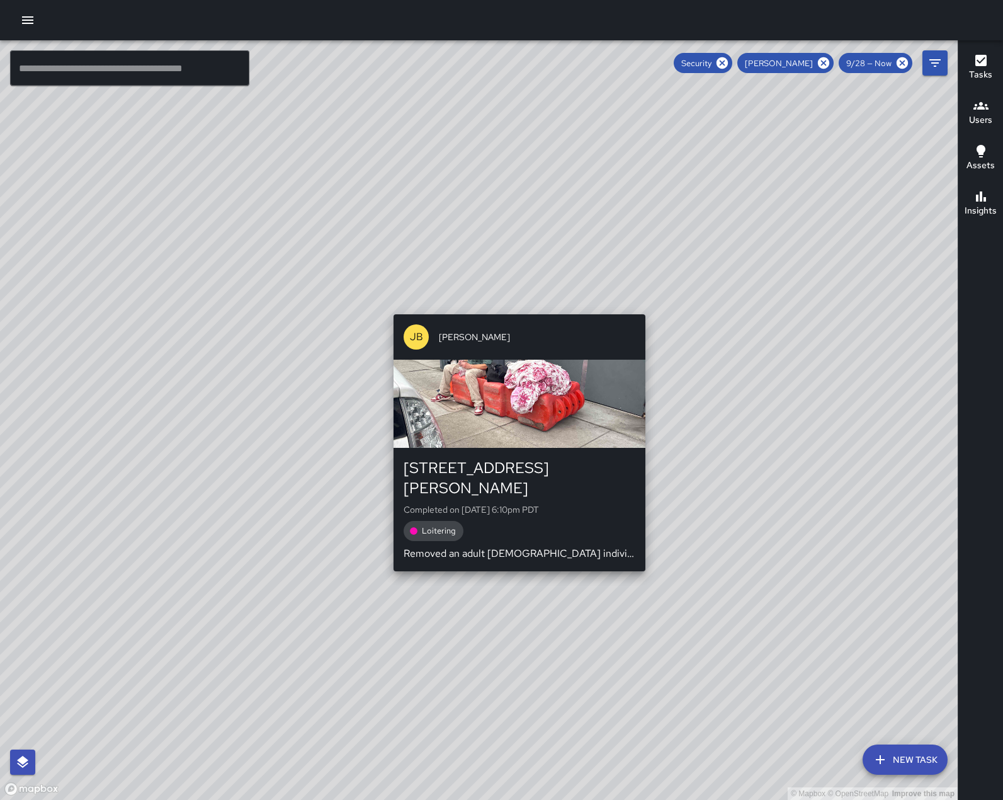
click at [513, 304] on div "© Mapbox © OpenStreetMap Improve this map [PERSON_NAME] [STREET_ADDRESS][PERSON…" at bounding box center [479, 420] width 958 height 760
